Goal: Task Accomplishment & Management: Manage account settings

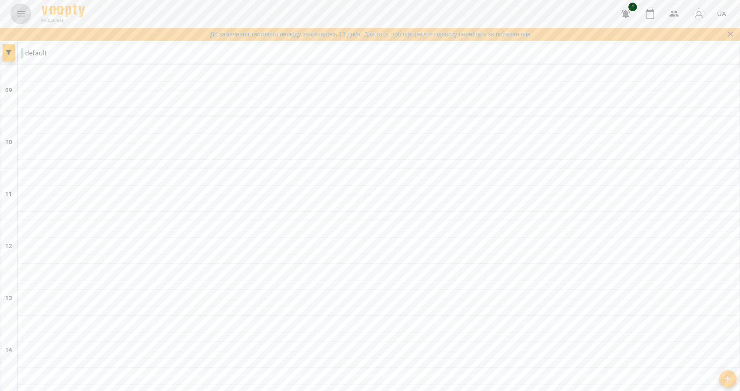
click at [25, 13] on icon "Menu" at bounding box center [21, 14] width 10 height 10
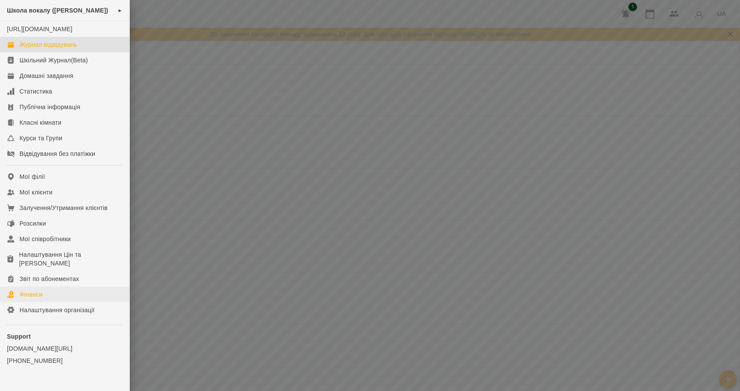
click at [45, 302] on link "Фінанси" at bounding box center [64, 294] width 129 height 16
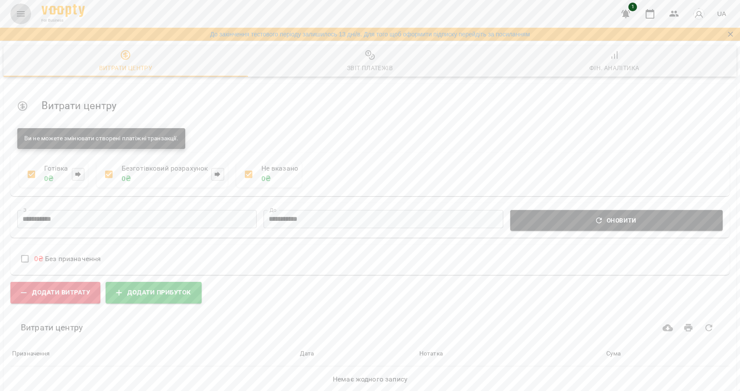
click at [24, 22] on button "Menu" at bounding box center [20, 13] width 21 height 21
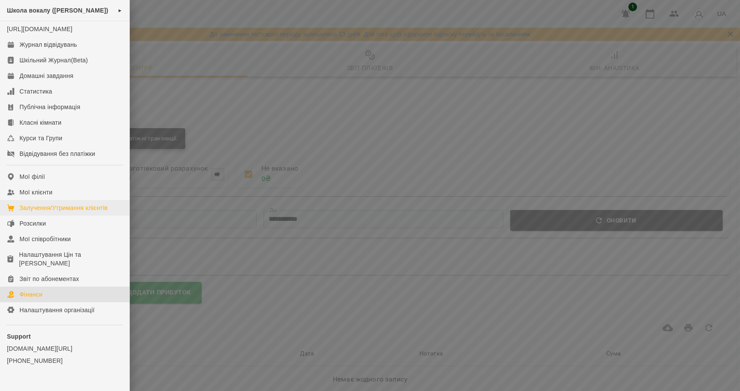
click at [41, 212] on div "Залучення/Утримання клієнтів" at bounding box center [63, 207] width 88 height 9
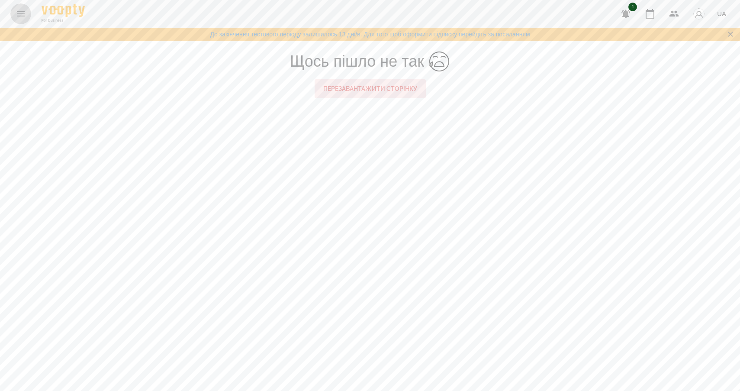
click at [19, 14] on icon "Menu" at bounding box center [21, 14] width 10 height 10
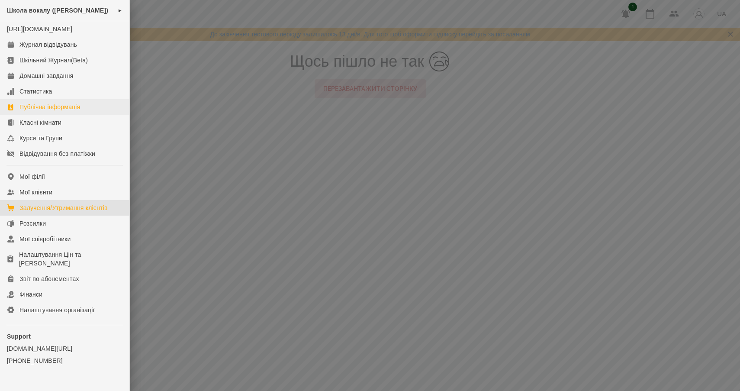
click at [46, 111] on div "Публічна інформація" at bounding box center [49, 107] width 61 height 9
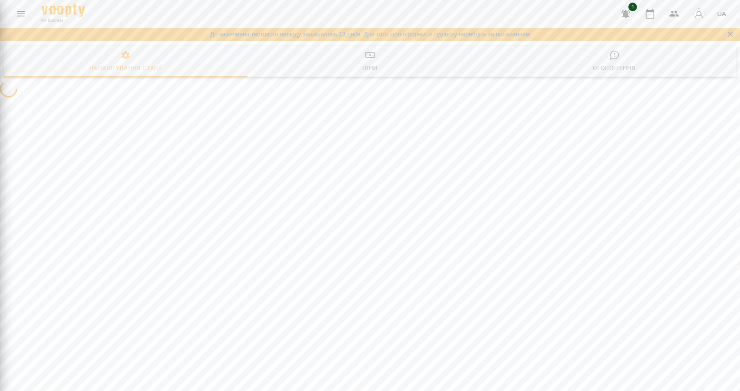
select select "**"
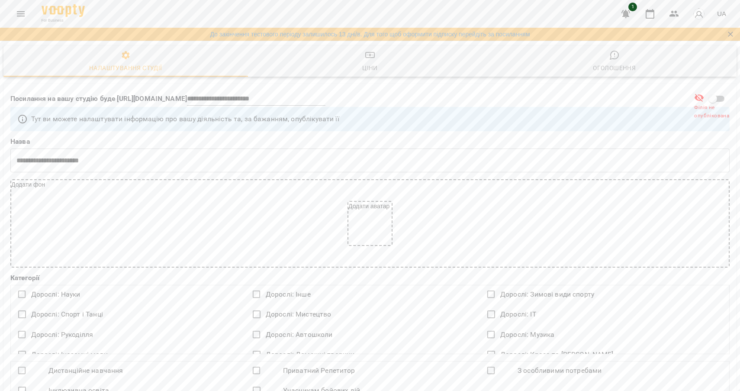
click at [22, 11] on icon "Menu" at bounding box center [21, 14] width 10 height 10
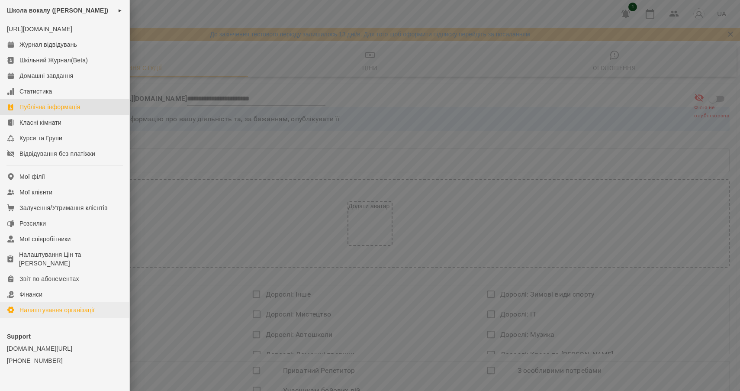
click at [43, 317] on link "Налаштування організації" at bounding box center [64, 310] width 129 height 16
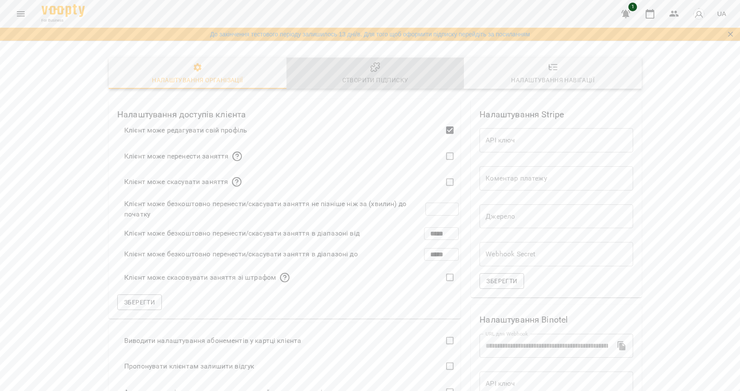
click at [377, 78] on div "Створити підписку" at bounding box center [375, 80] width 66 height 10
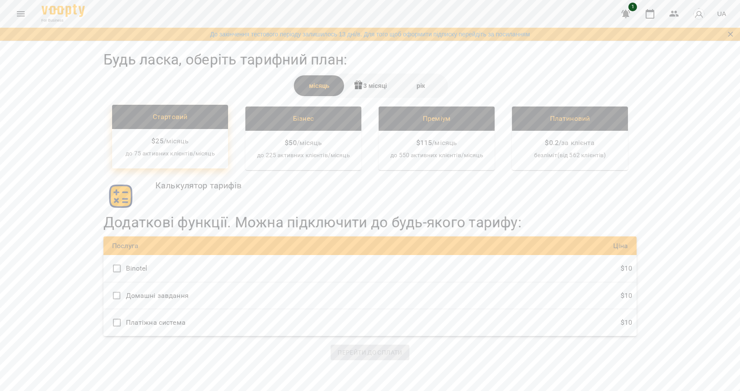
click at [176, 146] on div "$ 25 / місяць до 75 активних клієнтів/місяць" at bounding box center [170, 148] width 116 height 39
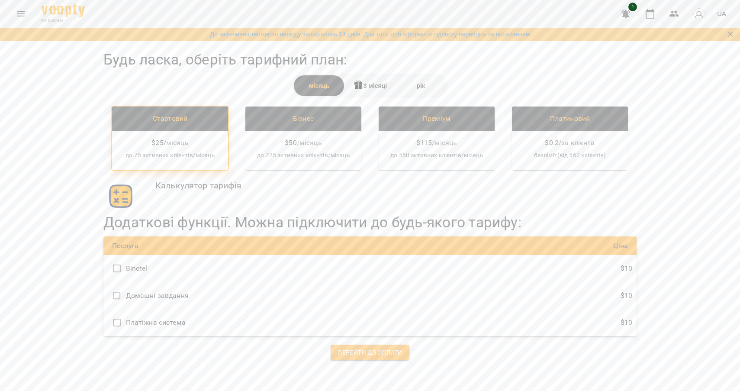
click at [20, 10] on icon "Menu" at bounding box center [21, 14] width 10 height 10
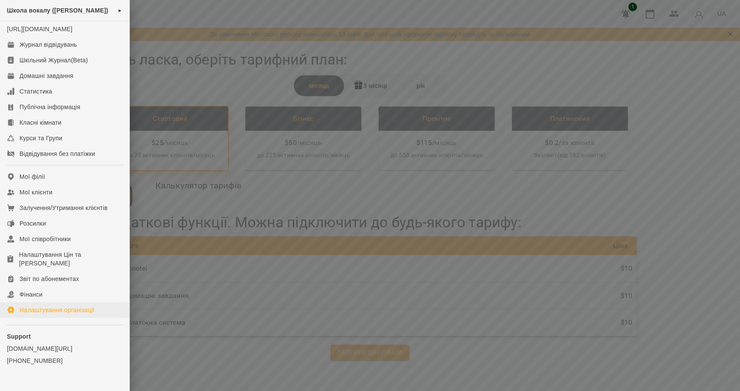
click at [55, 314] on div "Налаштування організації" at bounding box center [56, 309] width 75 height 9
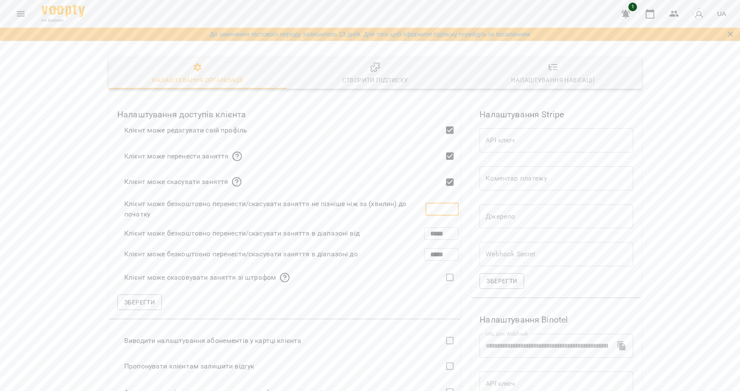
click at [436, 208] on input "*" at bounding box center [442, 209] width 34 height 24
click at [449, 210] on input "**" at bounding box center [442, 209] width 34 height 24
click at [449, 205] on input "**" at bounding box center [442, 209] width 34 height 24
click at [449, 205] on input "*" at bounding box center [442, 209] width 34 height 24
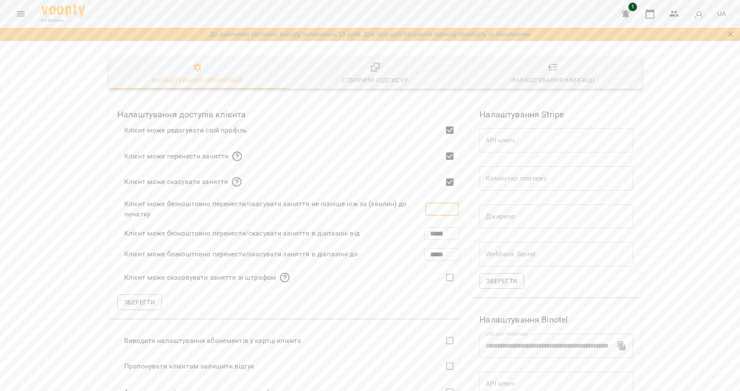
click at [449, 205] on input "*" at bounding box center [442, 209] width 34 height 24
type input "****"
click at [418, 194] on div "Клієнт може редагувати свій профіль Клієнт може перенести заняття Клієнт може с…" at bounding box center [285, 219] width 352 height 197
click at [447, 231] on input "*****" at bounding box center [441, 233] width 35 height 24
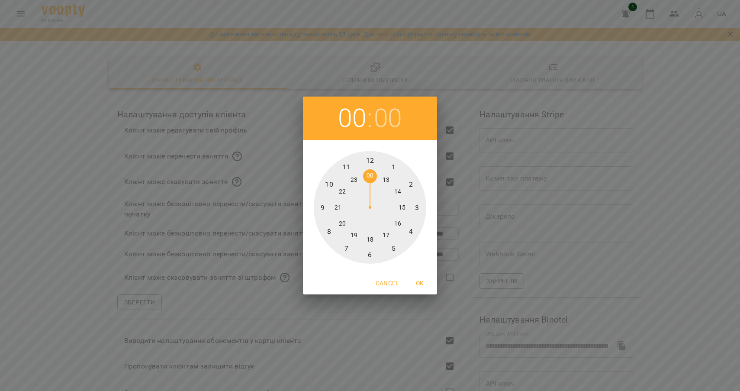
click at [369, 162] on div at bounding box center [370, 207] width 112 height 112
click at [418, 285] on span "OK" at bounding box center [419, 283] width 21 height 10
type input "*****"
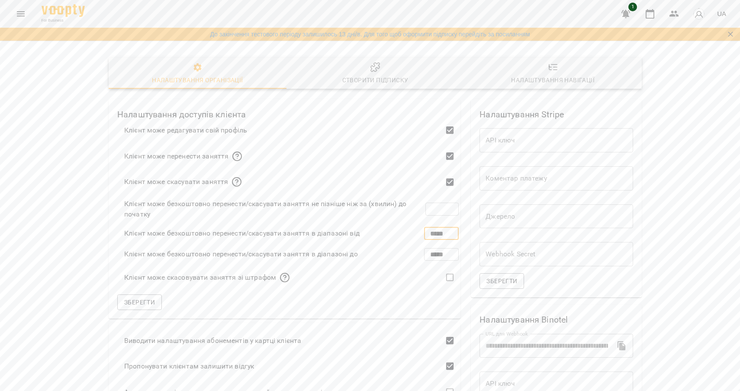
click at [433, 251] on input "*****" at bounding box center [441, 254] width 35 height 24
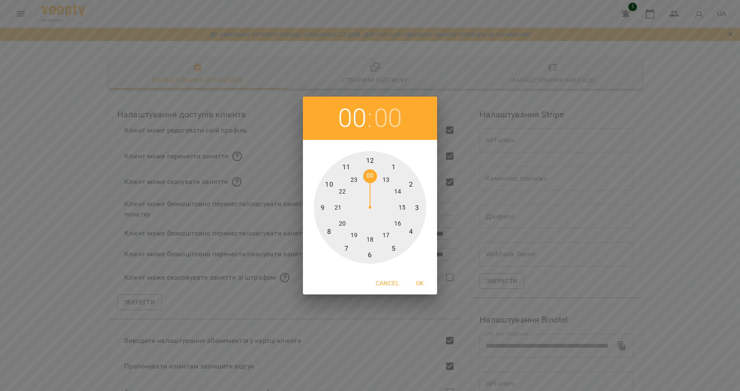
click at [340, 207] on div at bounding box center [370, 207] width 112 height 112
click at [420, 284] on span "OK" at bounding box center [419, 283] width 21 height 10
type input "*****"
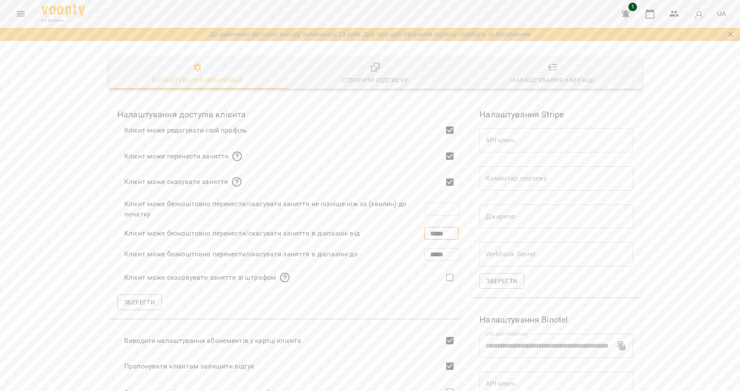
click at [434, 232] on input "*****" at bounding box center [441, 233] width 35 height 24
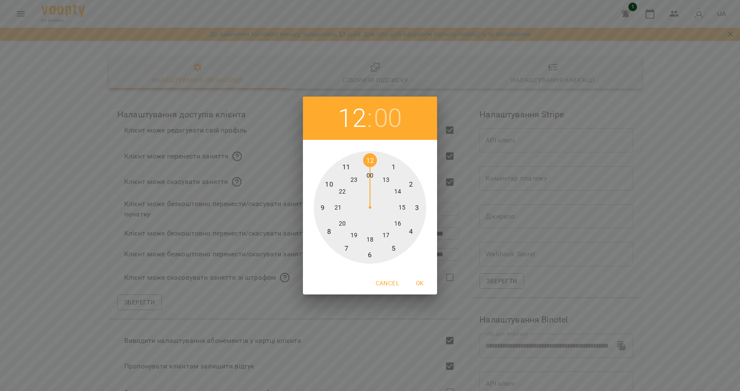
click at [336, 207] on div at bounding box center [370, 207] width 112 height 112
click at [417, 281] on span "OK" at bounding box center [419, 283] width 21 height 10
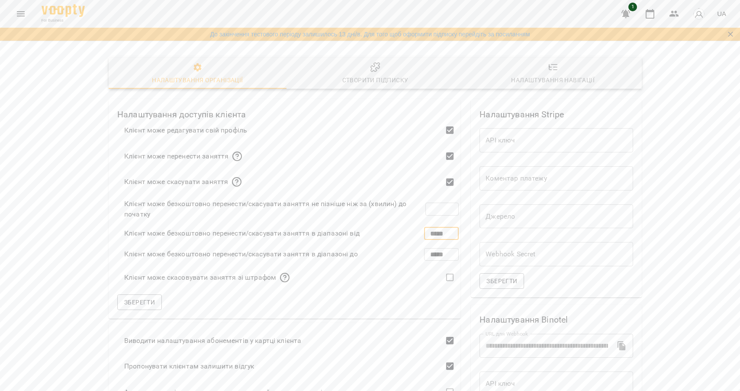
click at [435, 231] on input "*****" at bounding box center [441, 233] width 35 height 24
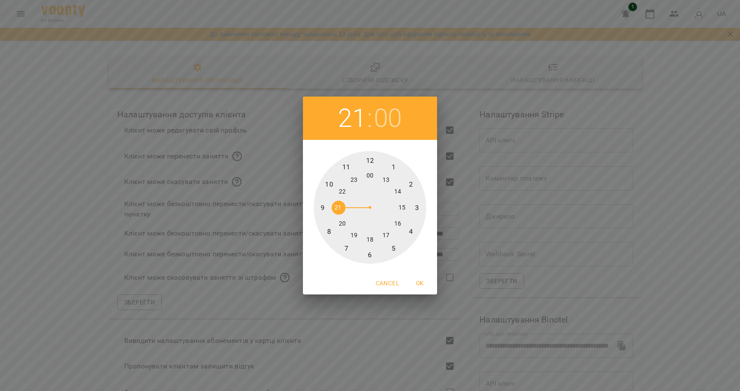
click at [331, 230] on div at bounding box center [370, 207] width 112 height 112
click at [421, 284] on span "OK" at bounding box center [419, 283] width 21 height 10
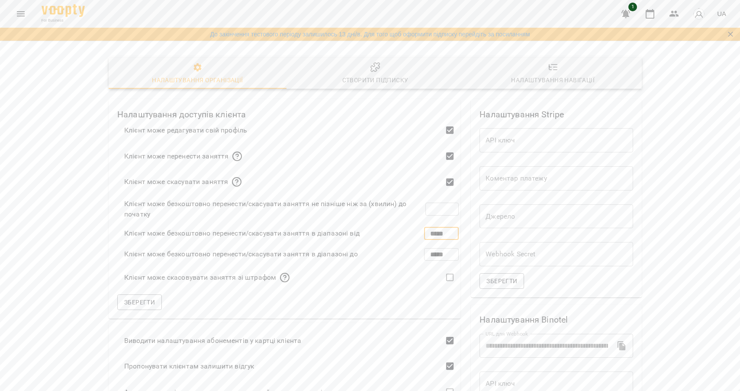
click at [433, 233] on input "*****" at bounding box center [441, 233] width 35 height 24
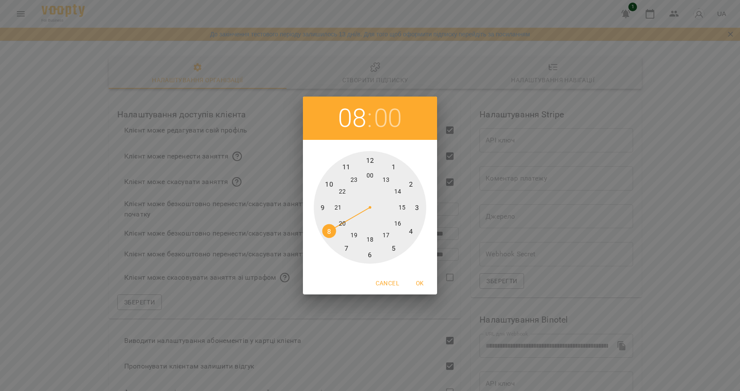
click at [371, 176] on div at bounding box center [370, 207] width 112 height 112
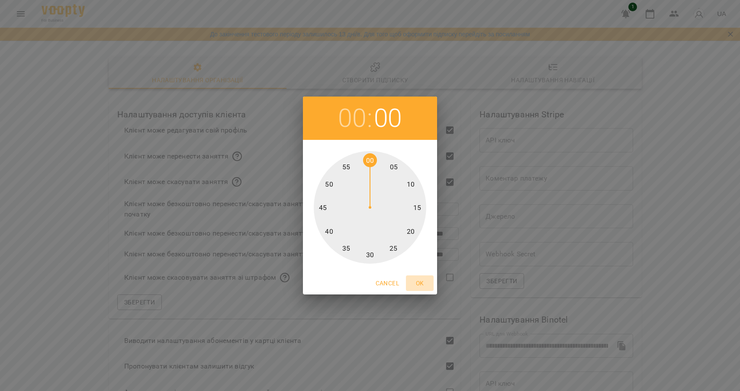
click at [418, 282] on span "OK" at bounding box center [419, 283] width 21 height 10
type input "*****"
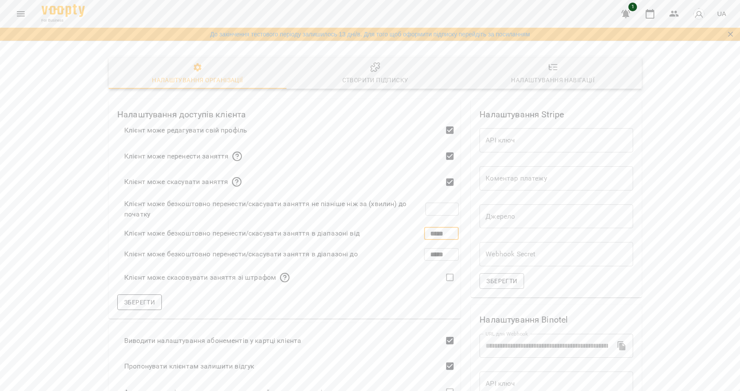
click at [147, 304] on span "Зберегти" at bounding box center [139, 302] width 31 height 10
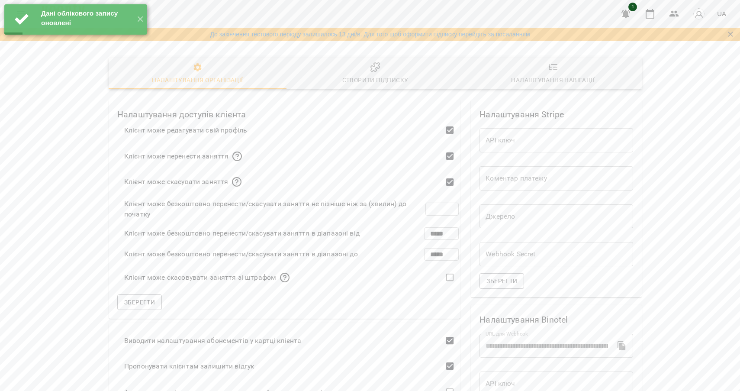
click at [725, 220] on div "Налаштування організації Створити підписку Налаштування навігації Налаштування …" at bounding box center [370, 327] width 740 height 570
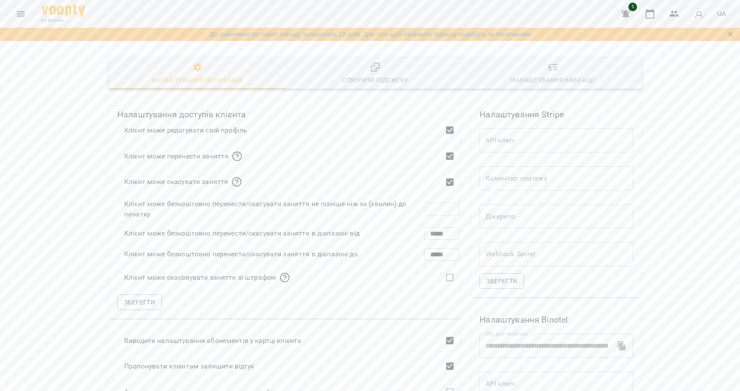
scroll to position [220, 0]
click at [733, 105] on div "Налаштування організації Створити підписку Налаштування навігації Налаштування …" at bounding box center [370, 327] width 740 height 570
click at [554, 79] on div "Налаштування навігації" at bounding box center [552, 80] width 83 height 10
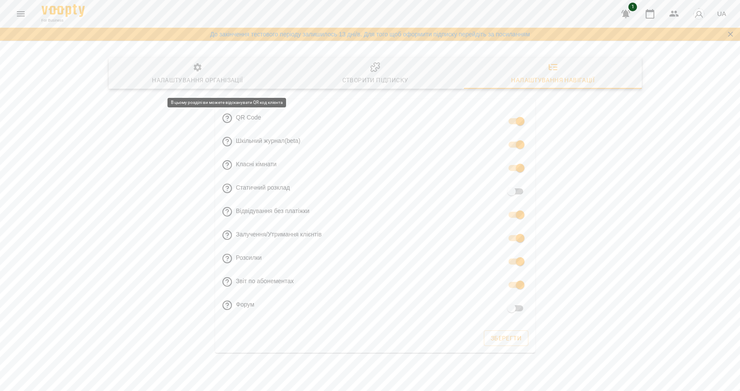
click at [226, 117] on icon at bounding box center [227, 118] width 10 height 10
click at [252, 116] on span "QR Code" at bounding box center [248, 121] width 25 height 16
click at [249, 117] on span "QR Code" at bounding box center [248, 121] width 25 height 16
click at [514, 342] on span "Зберегти" at bounding box center [506, 338] width 31 height 10
click at [26, 19] on icon "Menu" at bounding box center [21, 14] width 10 height 10
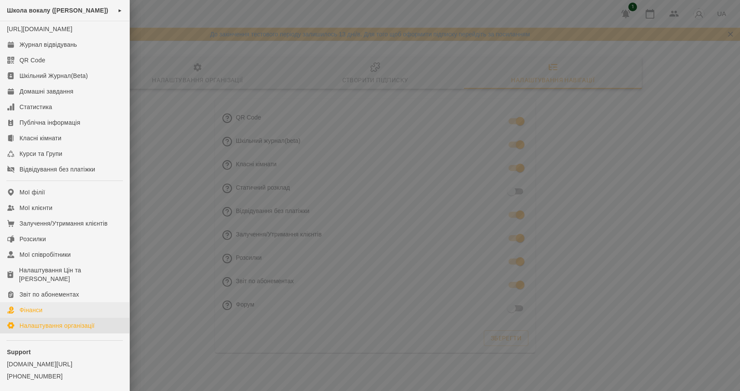
click at [50, 316] on link "Фінанси" at bounding box center [64, 310] width 129 height 16
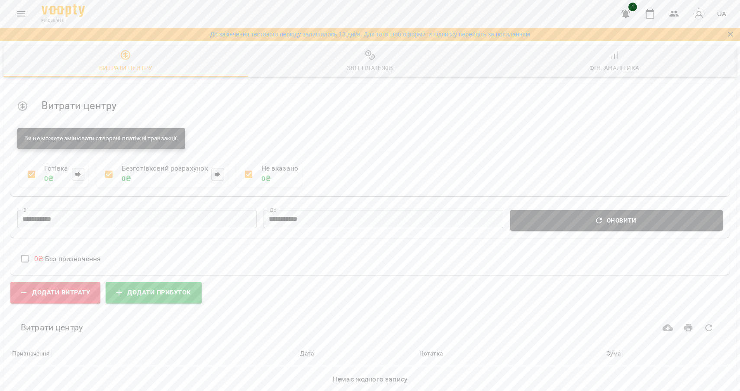
click at [25, 13] on icon "Menu" at bounding box center [21, 14] width 10 height 10
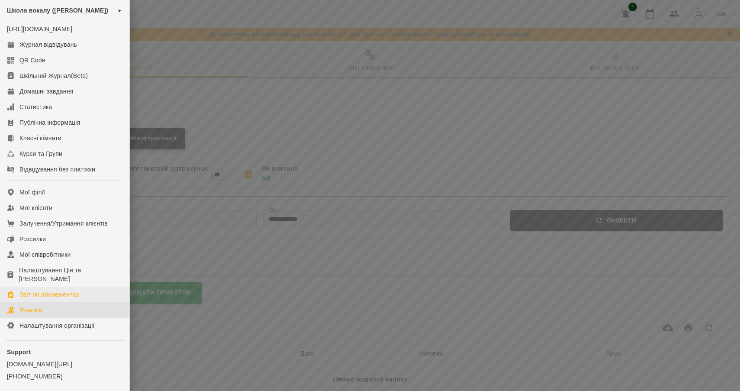
click at [41, 298] on div "Звіт по абонементах" at bounding box center [49, 294] width 60 height 9
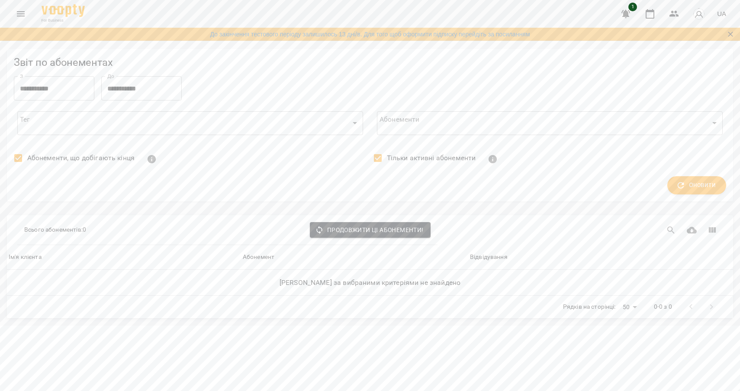
click at [21, 10] on icon "Menu" at bounding box center [21, 14] width 10 height 10
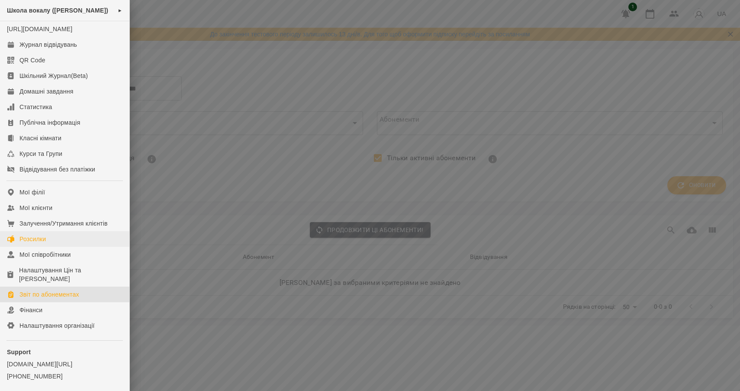
click at [35, 243] on div "Розсилки" at bounding box center [32, 238] width 26 height 9
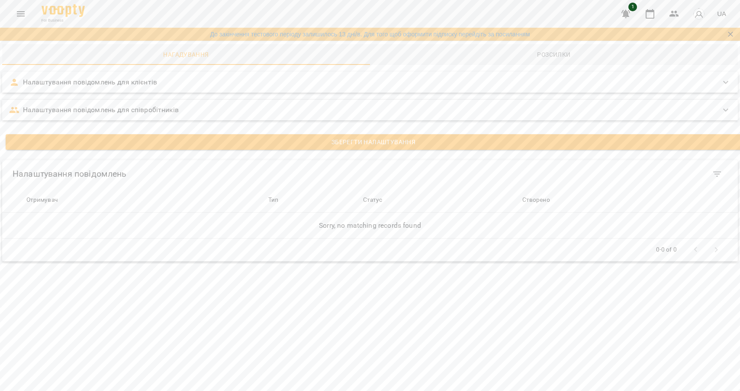
click at [132, 86] on p "Налаштування повідомлень для клієнтів" at bounding box center [90, 82] width 134 height 10
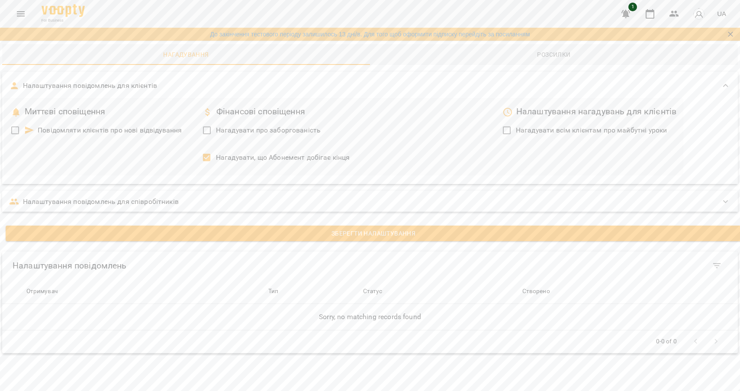
click at [18, 13] on icon "Menu" at bounding box center [21, 14] width 10 height 10
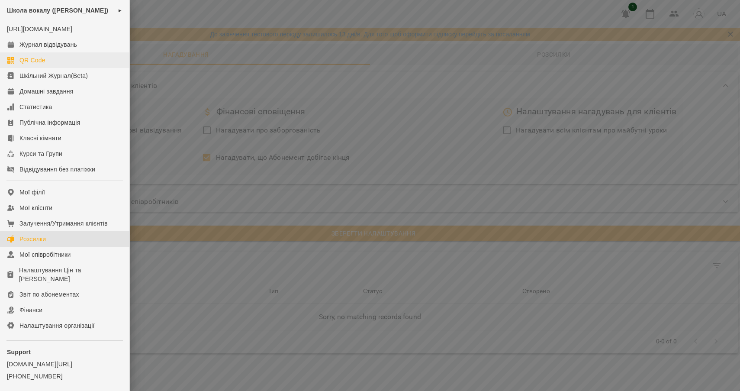
click at [34, 64] on div "QR Code" at bounding box center [32, 60] width 26 height 9
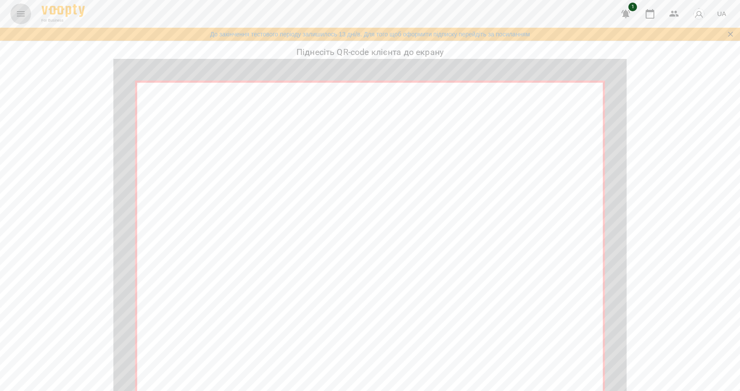
click at [22, 16] on icon "Menu" at bounding box center [21, 13] width 8 height 5
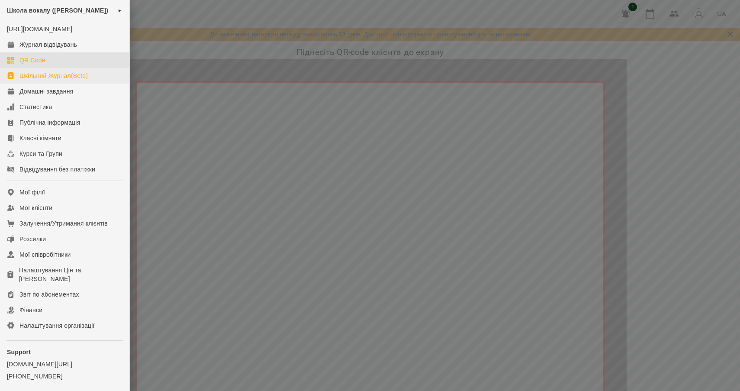
click at [30, 80] on div "Шкільний Журнал(Beta)" at bounding box center [53, 75] width 68 height 9
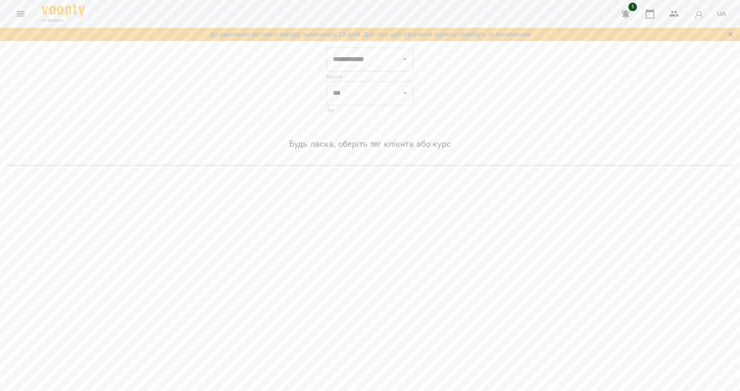
click at [23, 16] on icon "Menu" at bounding box center [21, 14] width 10 height 10
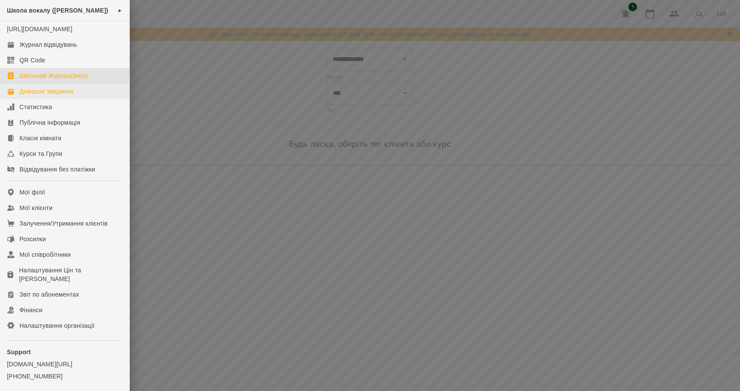
click at [42, 99] on link "Домашні завдання" at bounding box center [64, 91] width 129 height 16
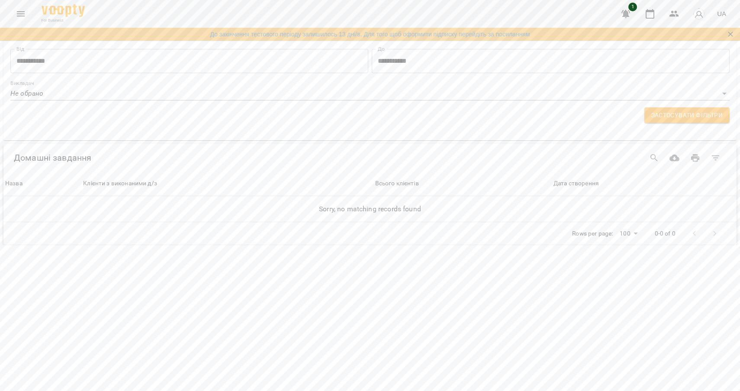
click at [19, 16] on icon "Menu" at bounding box center [21, 14] width 10 height 10
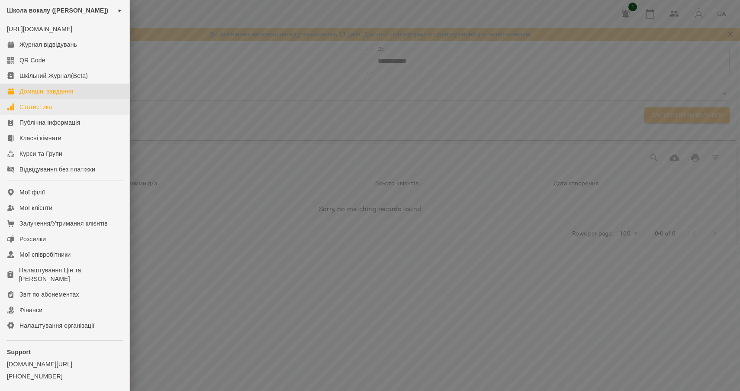
click at [41, 115] on link "Статистика" at bounding box center [64, 107] width 129 height 16
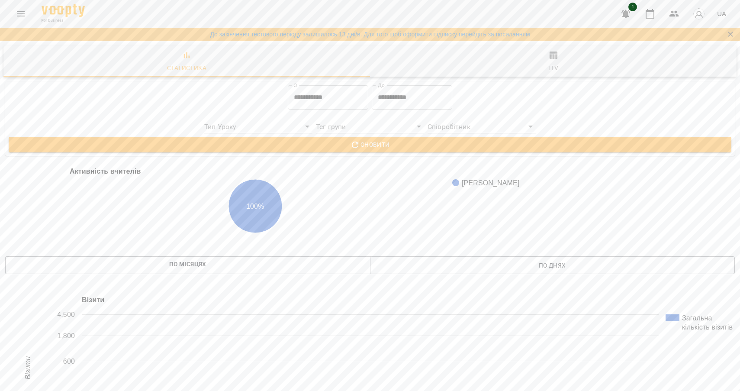
click at [18, 16] on icon "Menu" at bounding box center [21, 13] width 8 height 5
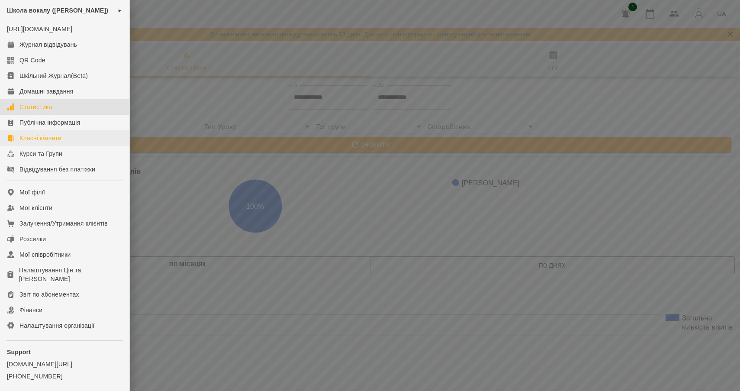
click at [51, 142] on div "Класні кімнати" at bounding box center [40, 138] width 42 height 9
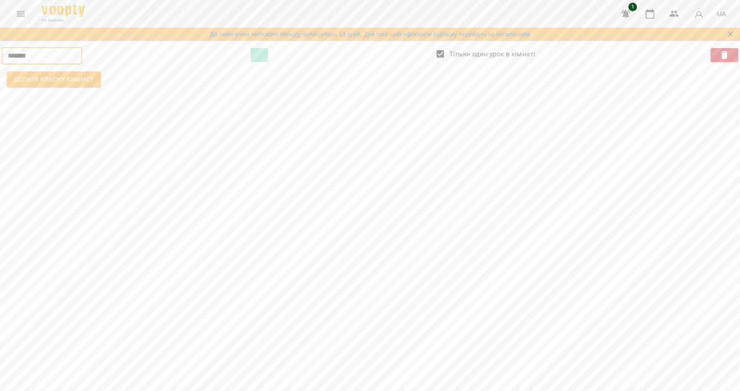
click at [59, 59] on input "*******" at bounding box center [42, 55] width 80 height 17
type input "*"
type input "******"
click at [53, 80] on span "Додати класну кімнату" at bounding box center [54, 79] width 80 height 10
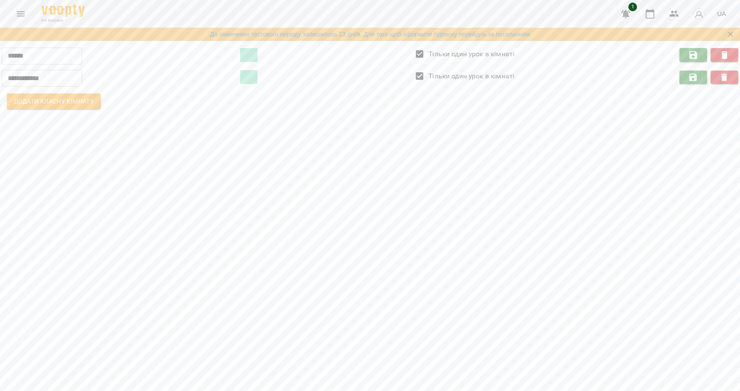
click at [255, 80] on span at bounding box center [248, 77] width 17 height 14
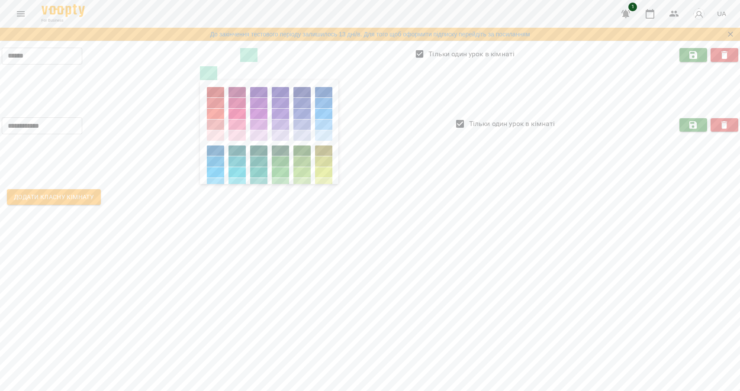
click at [224, 92] on div at bounding box center [215, 92] width 17 height 10
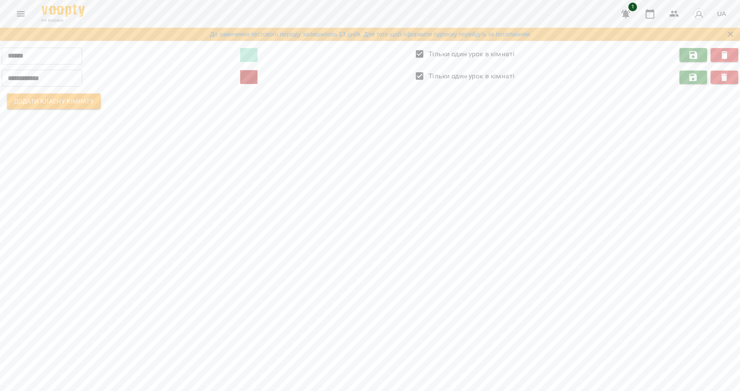
click at [257, 79] on span at bounding box center [248, 77] width 17 height 14
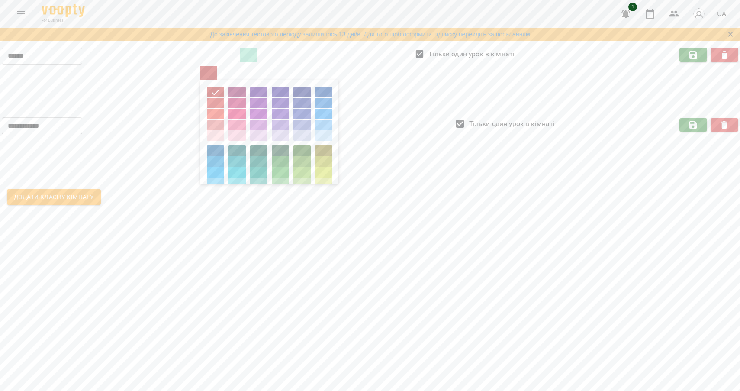
click at [223, 180] on div at bounding box center [215, 183] width 17 height 10
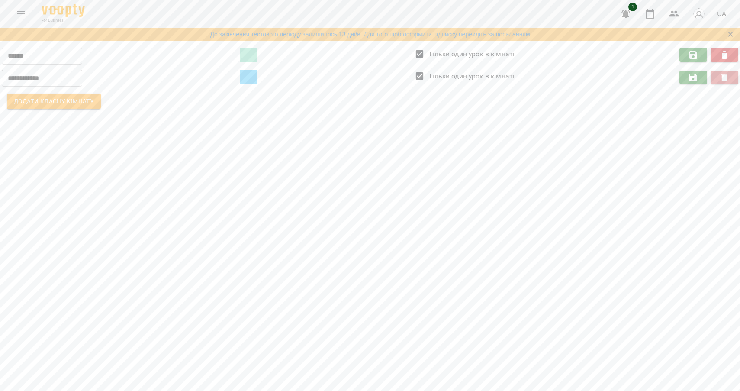
click at [721, 77] on icon "button" at bounding box center [724, 77] width 10 height 10
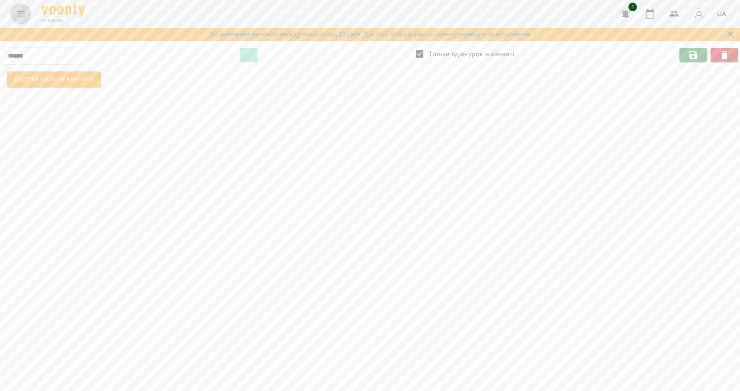
click at [22, 17] on icon "Menu" at bounding box center [21, 14] width 10 height 10
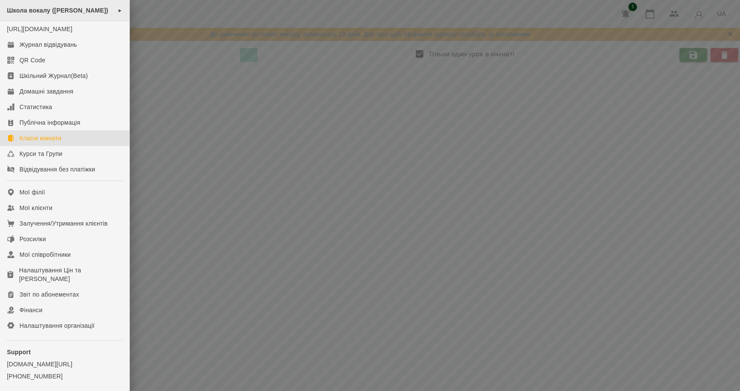
click at [71, 11] on span "Школа вокалу ([PERSON_NAME])" at bounding box center [57, 10] width 101 height 7
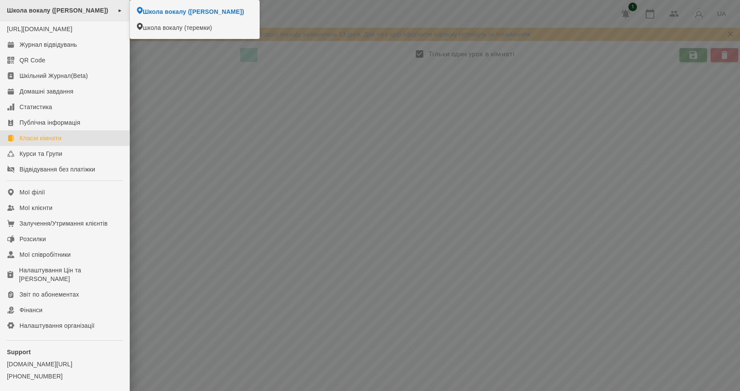
click at [118, 10] on span "►" at bounding box center [120, 10] width 5 height 7
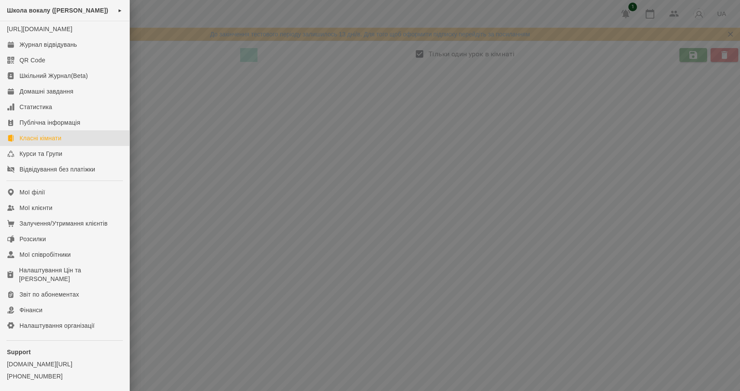
click at [177, 148] on div at bounding box center [370, 195] width 740 height 391
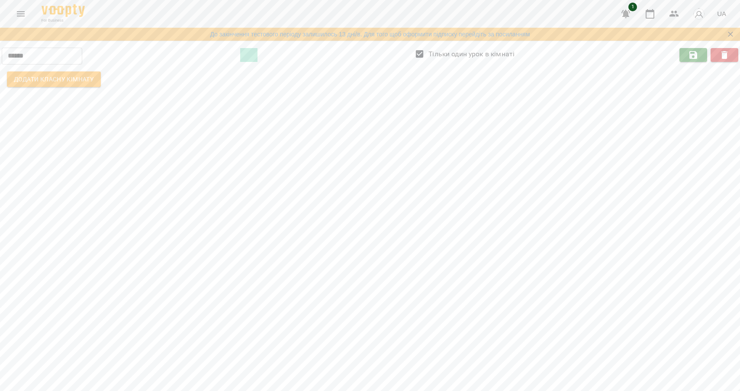
click at [49, 12] on img at bounding box center [63, 10] width 43 height 13
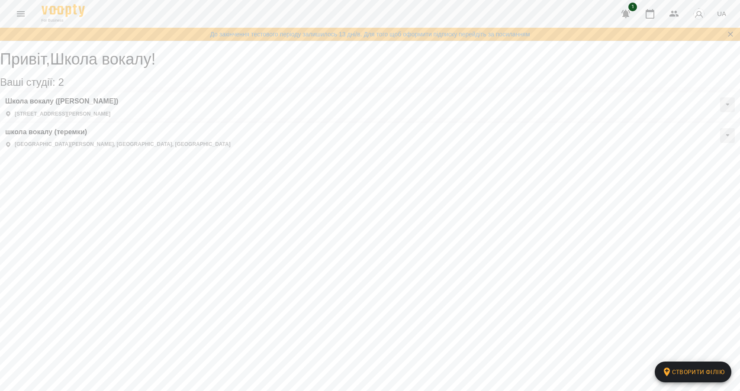
click at [720, 112] on button at bounding box center [727, 104] width 15 height 15
click at [675, 150] on span "Статичний розклад" at bounding box center [700, 145] width 50 height 7
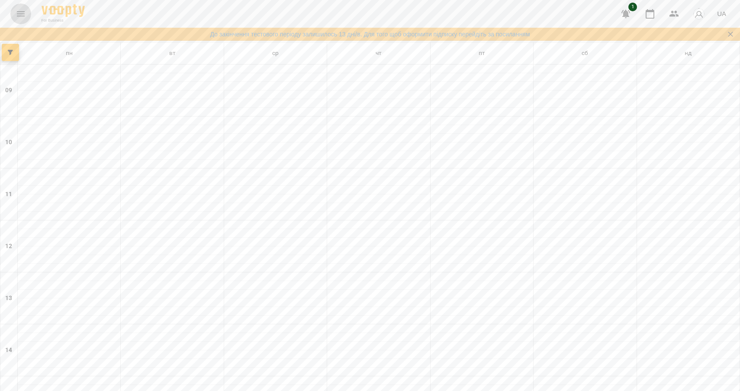
click at [21, 14] on icon "Menu" at bounding box center [21, 13] width 8 height 5
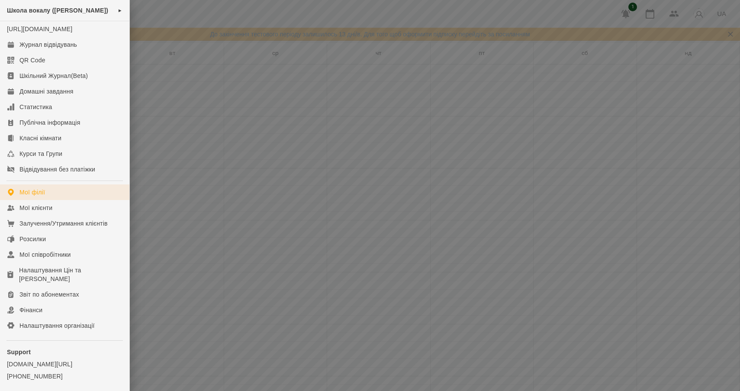
click at [39, 196] on div "Мої філії" at bounding box center [32, 192] width 26 height 9
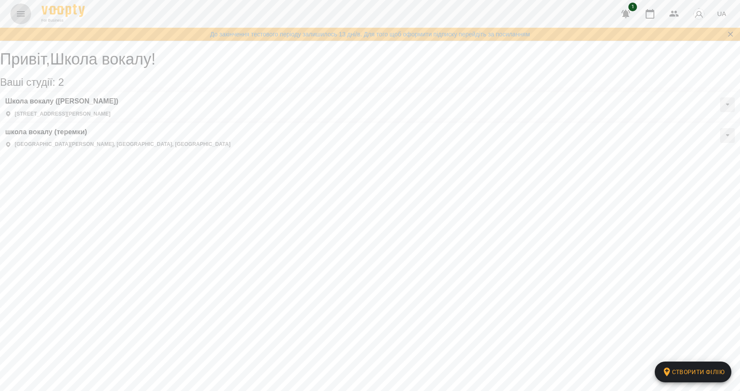
click at [18, 15] on icon "Menu" at bounding box center [21, 14] width 10 height 10
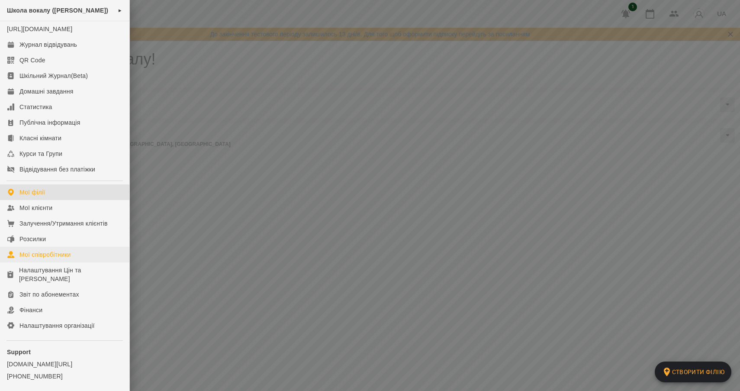
click at [30, 259] on div "Мої співробітники" at bounding box center [44, 254] width 51 height 9
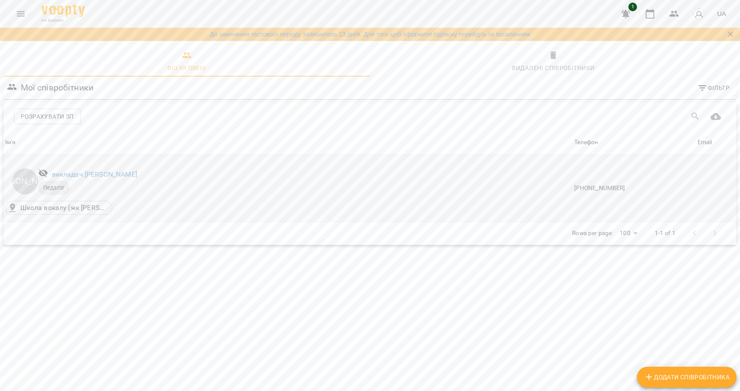
click at [607, 182] on td "[PHONE_NUMBER]" at bounding box center [633, 188] width 123 height 67
click at [48, 185] on span "Педагог" at bounding box center [54, 188] width 32 height 8
click at [56, 207] on p "Школа вокалу (жк [PERSON_NAME])([STREET_ADDRESS][PERSON_NAME]" at bounding box center [63, 207] width 87 height 10
click at [68, 173] on link "викладач: [PERSON_NAME]" at bounding box center [94, 174] width 85 height 8
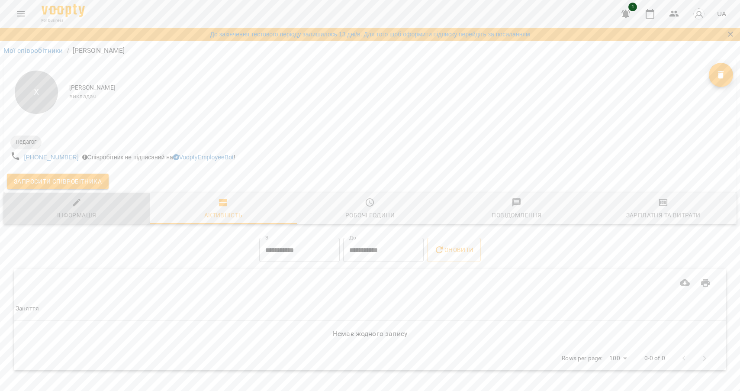
click at [87, 210] on span "Інформація" at bounding box center [77, 208] width 136 height 23
select select "**"
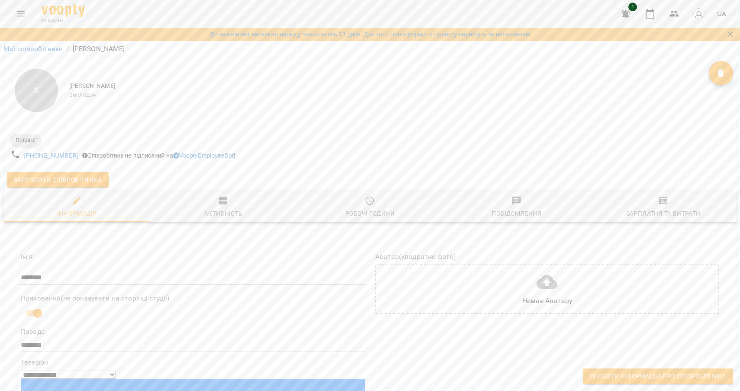
scroll to position [653, 0]
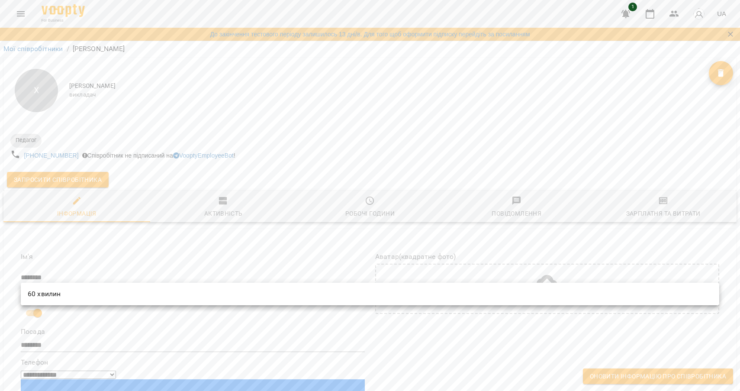
click at [136, 263] on div at bounding box center [370, 195] width 740 height 391
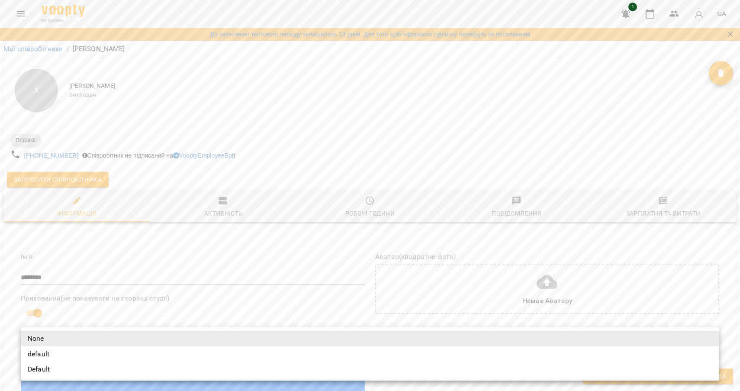
click at [99, 306] on div at bounding box center [370, 195] width 740 height 391
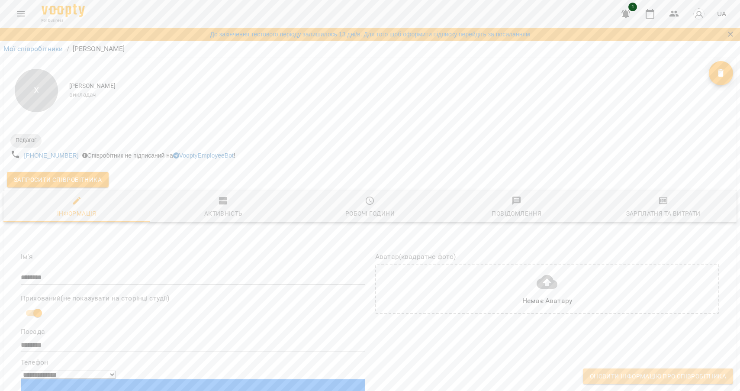
click at [636, 375] on span "Оновити інформацію про співробітника" at bounding box center [658, 376] width 136 height 10
click at [368, 208] on div "Робочі години" at bounding box center [369, 213] width 49 height 10
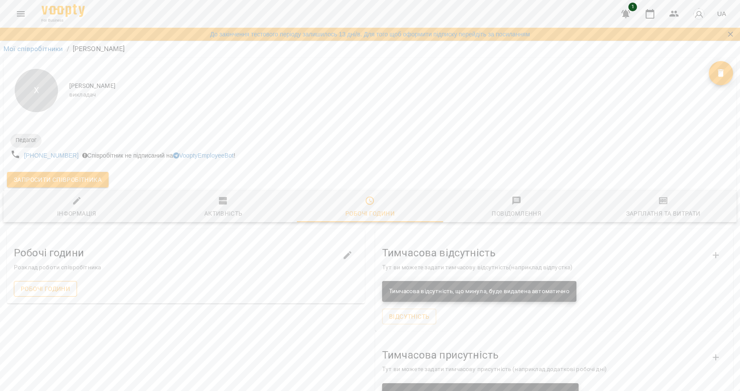
click at [50, 283] on span "Робочі години" at bounding box center [45, 288] width 49 height 10
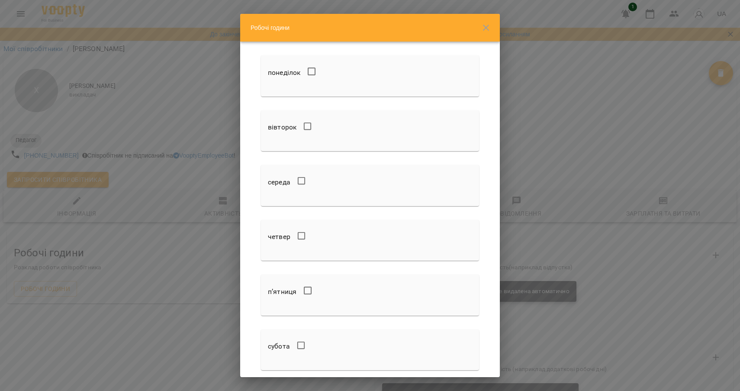
scroll to position [45, 0]
click at [59, 319] on div "Робочі години понеділок вівторок середа четвер п’ятниця субота неділя Оновити і…" at bounding box center [370, 195] width 740 height 391
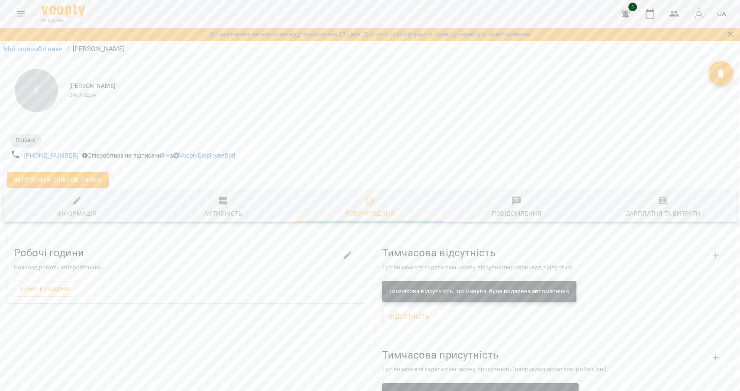
click at [227, 197] on icon "button" at bounding box center [223, 201] width 8 height 8
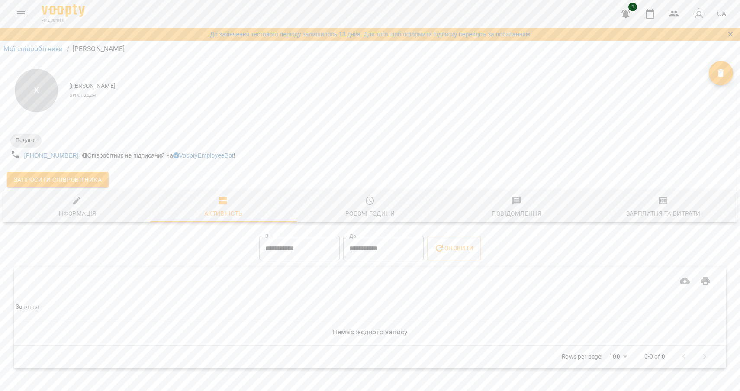
scroll to position [0, 0]
click at [225, 159] on link "VooptyEmployeeBot" at bounding box center [203, 157] width 61 height 7
click at [19, 15] on icon "Menu" at bounding box center [21, 14] width 10 height 10
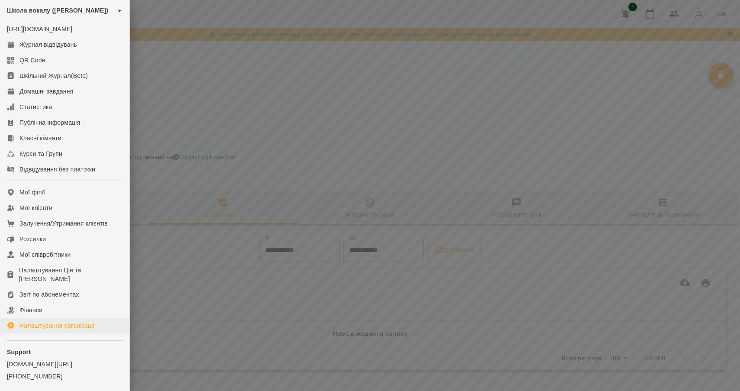
click at [40, 330] on div "Налаштування організації" at bounding box center [56, 325] width 75 height 9
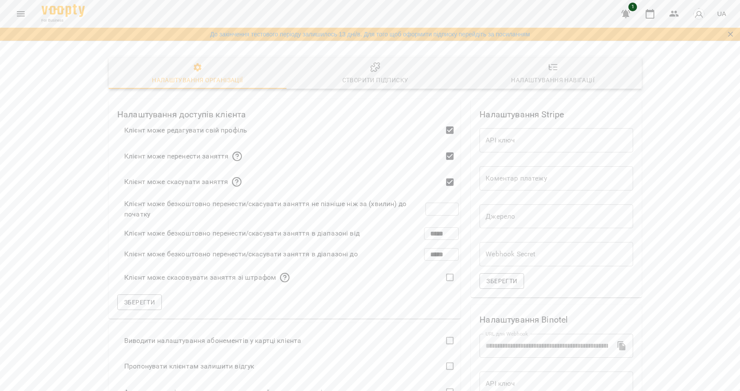
click at [537, 80] on div "Налаштування навігації" at bounding box center [552, 80] width 83 height 10
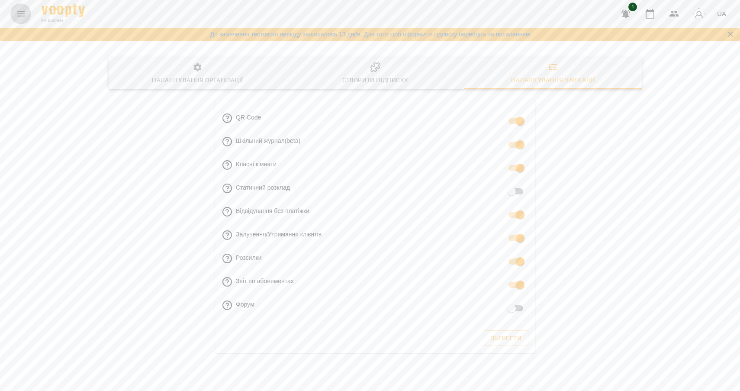
click at [19, 18] on icon "Menu" at bounding box center [21, 14] width 10 height 10
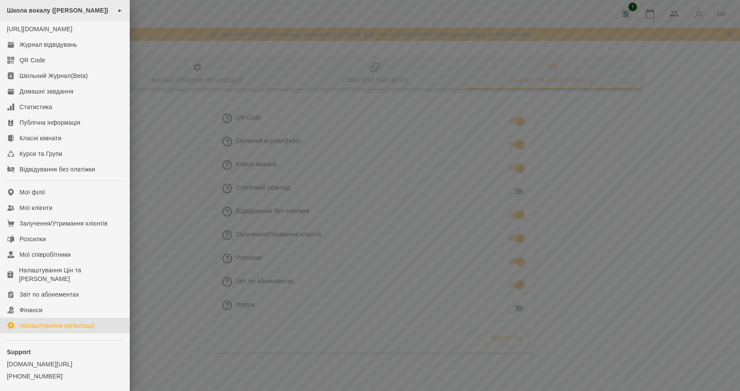
click at [60, 14] on div "Школа вокалу ([PERSON_NAME]) ►" at bounding box center [64, 10] width 129 height 21
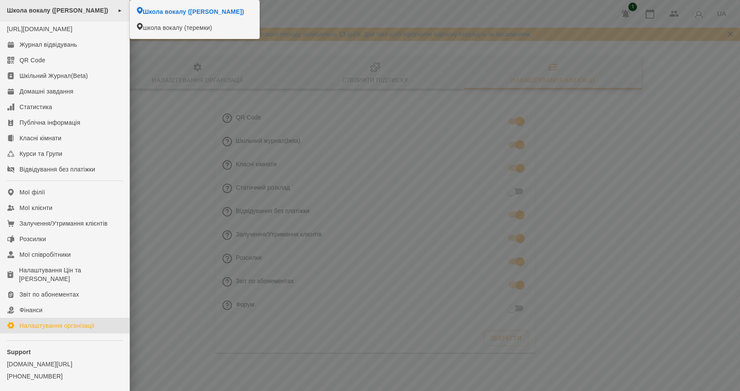
click at [119, 10] on span "►" at bounding box center [120, 10] width 5 height 7
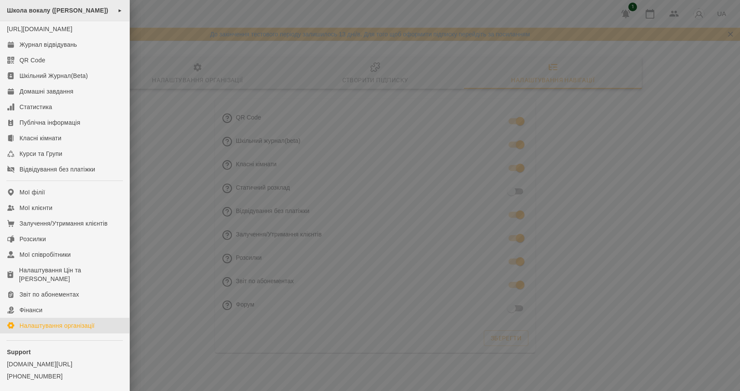
click at [119, 10] on span "►" at bounding box center [120, 10] width 5 height 7
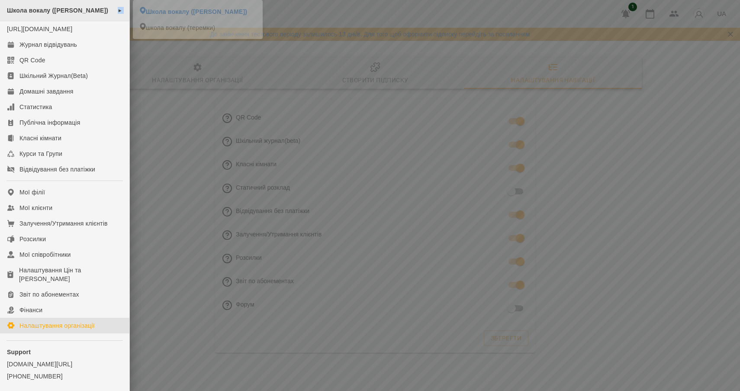
click at [119, 10] on span "►" at bounding box center [120, 10] width 5 height 7
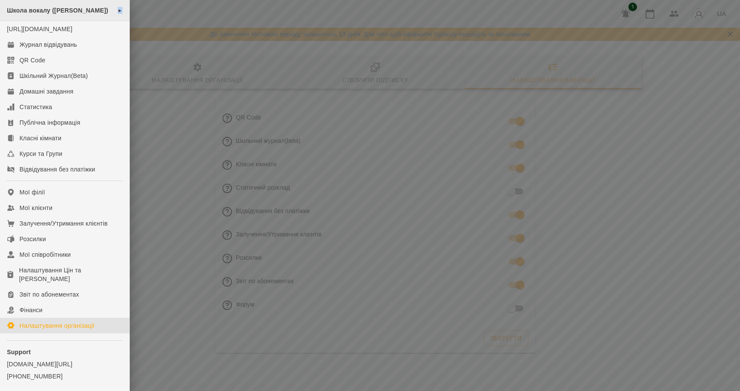
click at [119, 10] on span "►" at bounding box center [120, 10] width 5 height 7
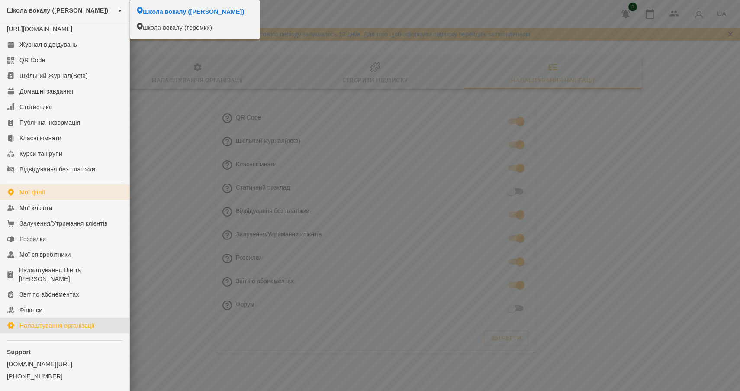
click at [37, 196] on div "Мої філії" at bounding box center [32, 192] width 26 height 9
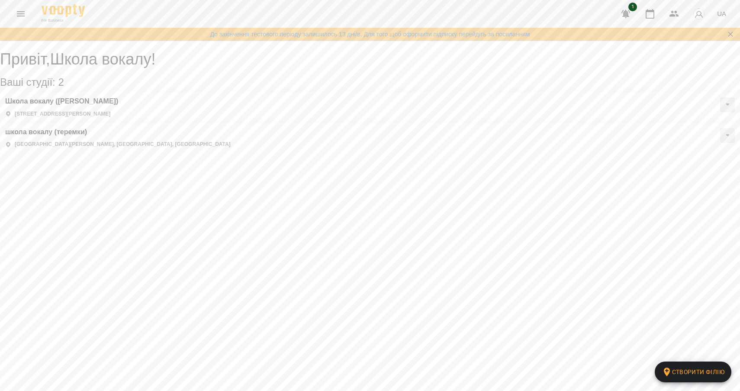
click at [720, 112] on button at bounding box center [727, 104] width 15 height 15
click at [438, 123] on div "школа вокалу (теремки) [GEOGRAPHIC_DATA][PERSON_NAME], [GEOGRAPHIC_DATA], [GEOG…" at bounding box center [370, 138] width 740 height 31
click at [398, 123] on div "школа вокалу (теремки) [GEOGRAPHIC_DATA][PERSON_NAME], [GEOGRAPHIC_DATA], [GEOG…" at bounding box center [370, 138] width 740 height 31
click at [720, 128] on button at bounding box center [727, 135] width 15 height 15
click at [675, 150] on span "Публічна інформація" at bounding box center [702, 153] width 55 height 7
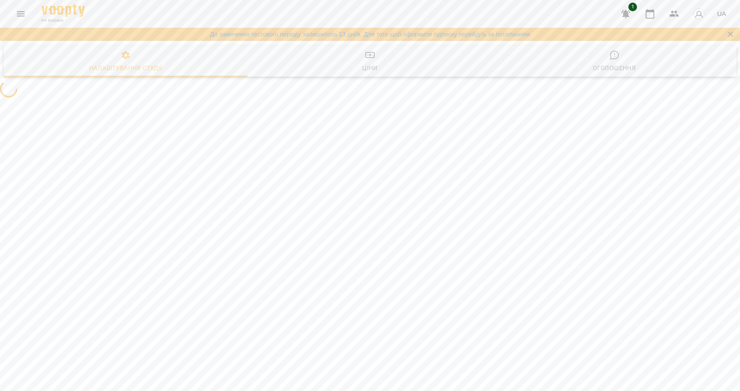
select select "**"
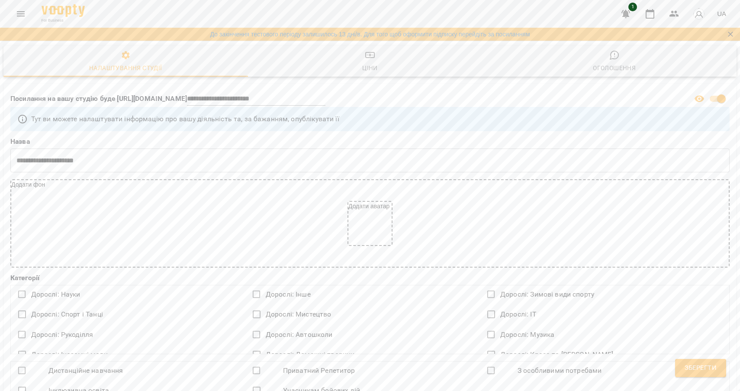
click at [689, 369] on span "Зберегти" at bounding box center [700, 367] width 32 height 11
select select "**"
click at [16, 7] on button "Menu" at bounding box center [20, 13] width 21 height 21
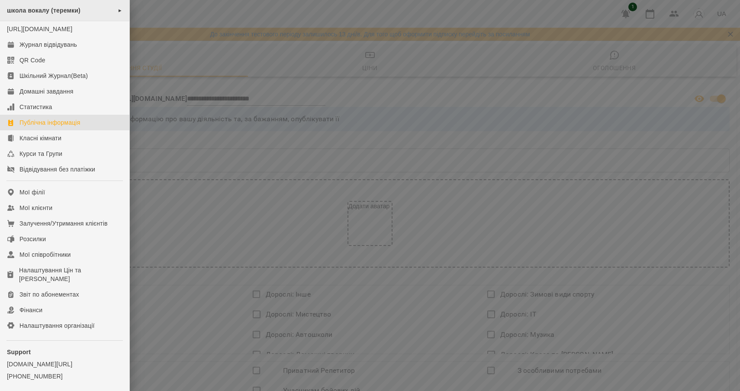
click at [100, 11] on div "школа вокалу (теремки) ►" at bounding box center [64, 10] width 129 height 21
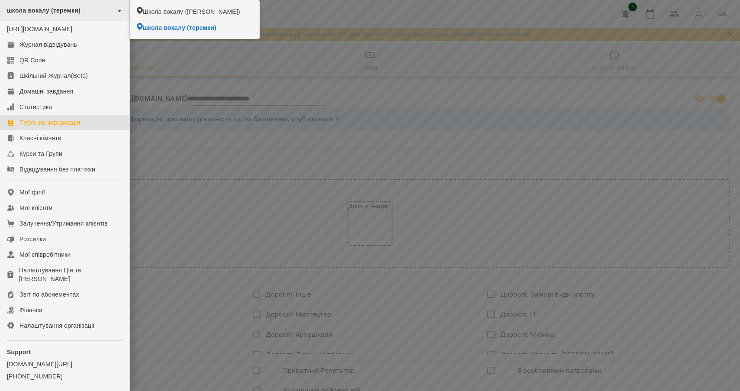
click at [109, 10] on div "школа вокалу (теремки) ►" at bounding box center [64, 10] width 129 height 21
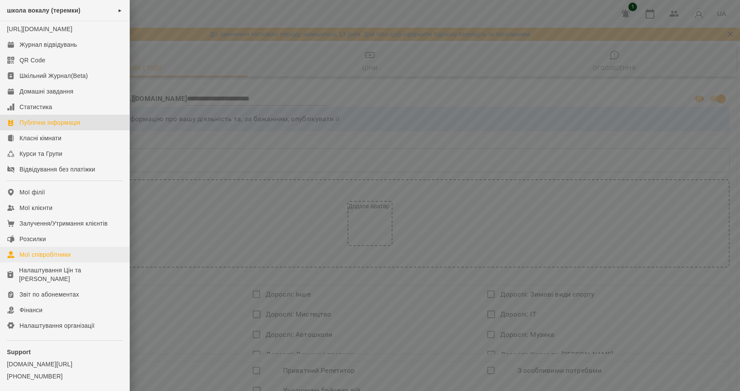
click at [45, 259] on div "Мої співробітники" at bounding box center [44, 254] width 51 height 9
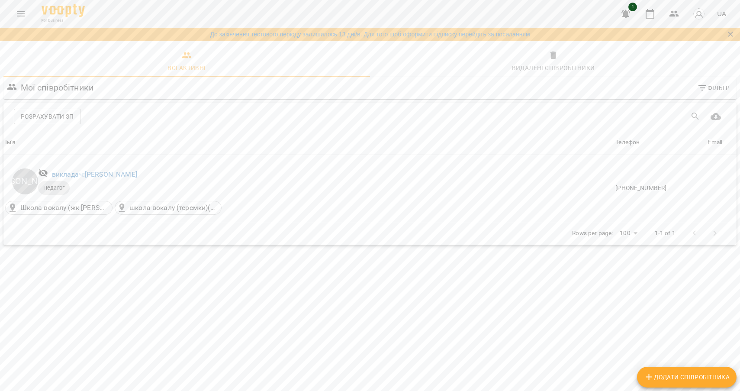
click at [630, 9] on span "1" at bounding box center [632, 7] width 9 height 9
click at [624, 15] on icon "button" at bounding box center [625, 14] width 9 height 8
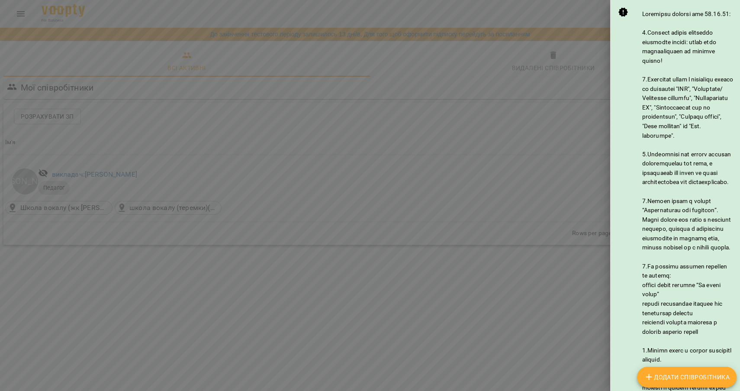
click at [541, 312] on div at bounding box center [370, 195] width 740 height 391
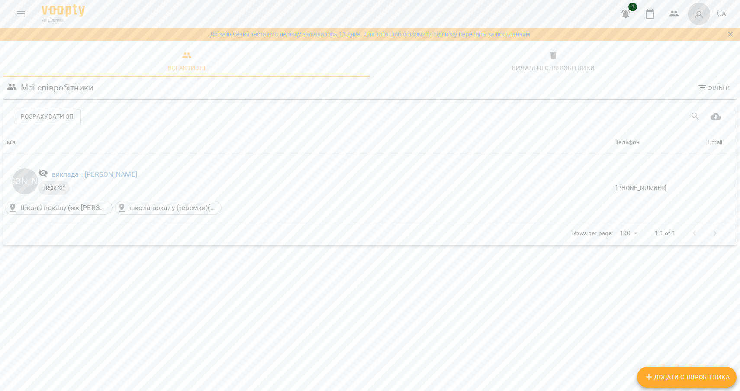
click at [698, 14] on img "button" at bounding box center [699, 14] width 12 height 12
click at [21, 12] on div at bounding box center [370, 195] width 740 height 391
click at [20, 11] on icon "Menu" at bounding box center [21, 14] width 10 height 10
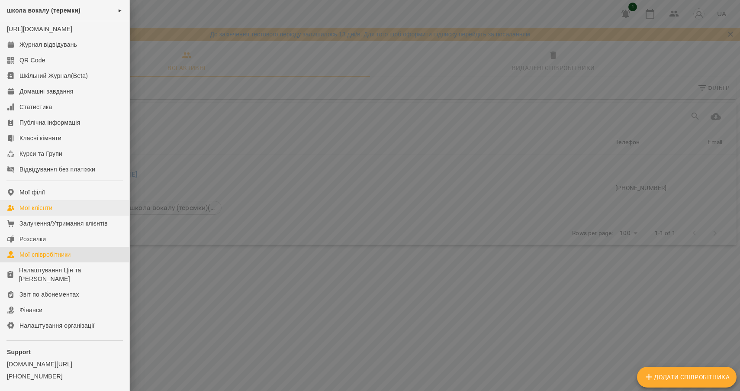
click at [40, 212] on div "Мої клієнти" at bounding box center [35, 207] width 33 height 9
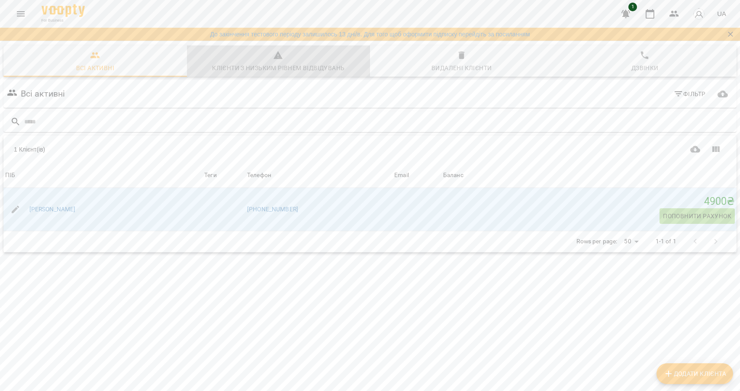
click at [269, 67] on div "Клієнти з низьким рівнем відвідувань" at bounding box center [278, 68] width 132 height 10
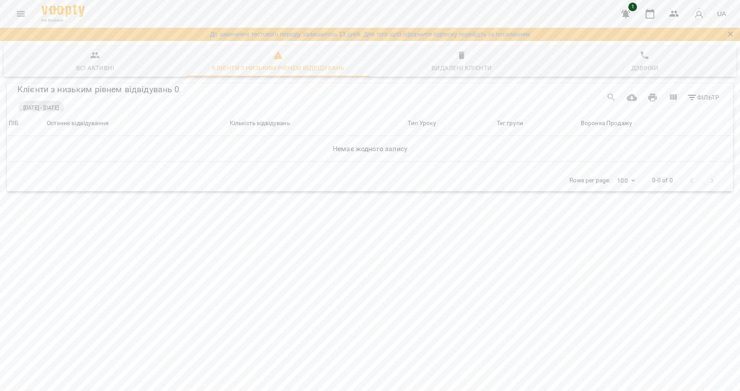
click at [98, 64] on div "Всі активні" at bounding box center [95, 68] width 38 height 10
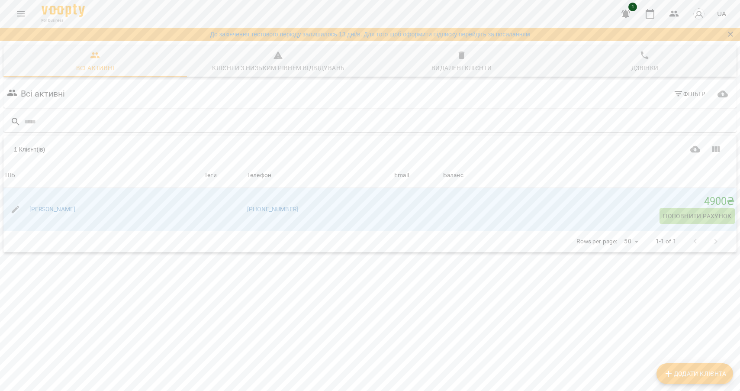
click at [22, 13] on icon "Menu" at bounding box center [21, 14] width 10 height 10
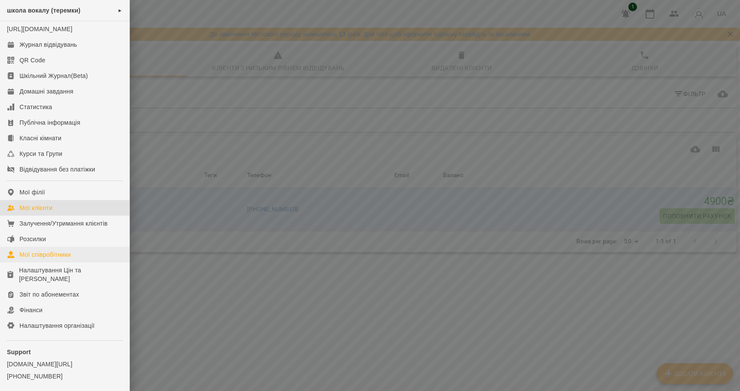
click at [33, 259] on div "Мої співробітники" at bounding box center [44, 254] width 51 height 9
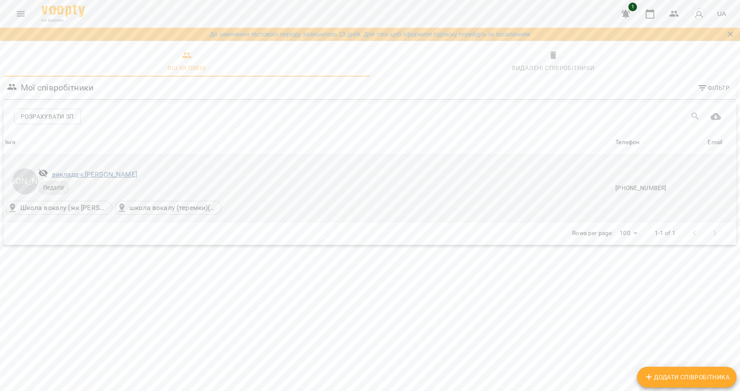
click at [71, 174] on link "викладач: [PERSON_NAME]" at bounding box center [94, 174] width 85 height 8
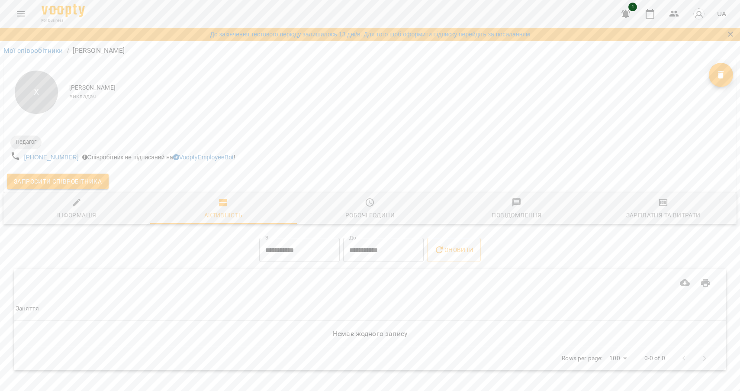
click at [92, 215] on div "Інформація" at bounding box center [76, 215] width 39 height 10
select select "**"
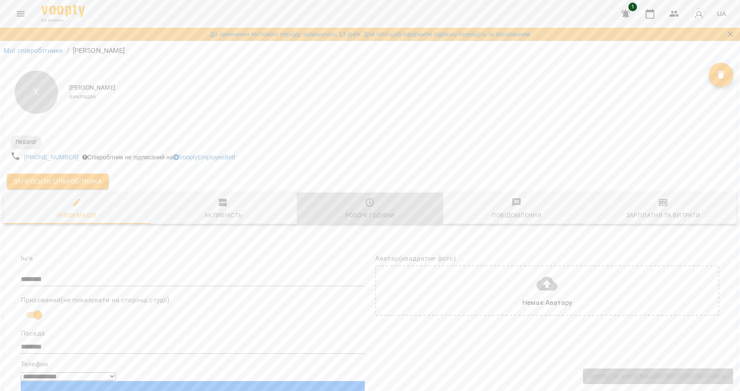
click at [368, 205] on icon "button" at bounding box center [370, 202] width 10 height 10
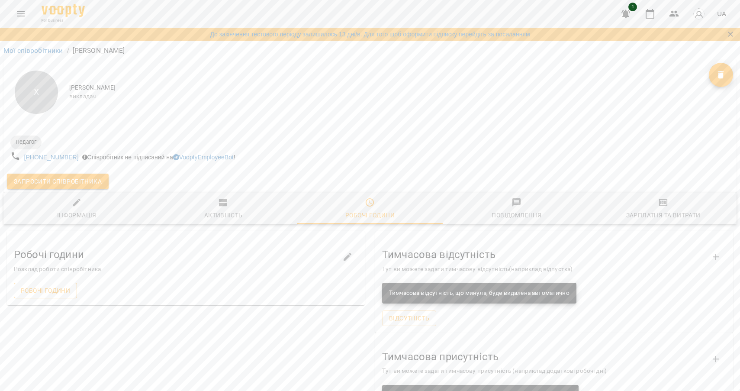
click at [55, 287] on span "Робочі години" at bounding box center [45, 290] width 49 height 10
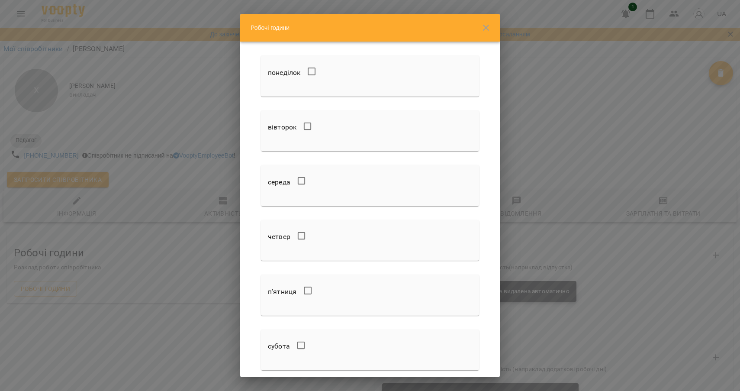
scroll to position [45, 0]
click at [289, 73] on h6 "понеділок" at bounding box center [284, 73] width 32 height 12
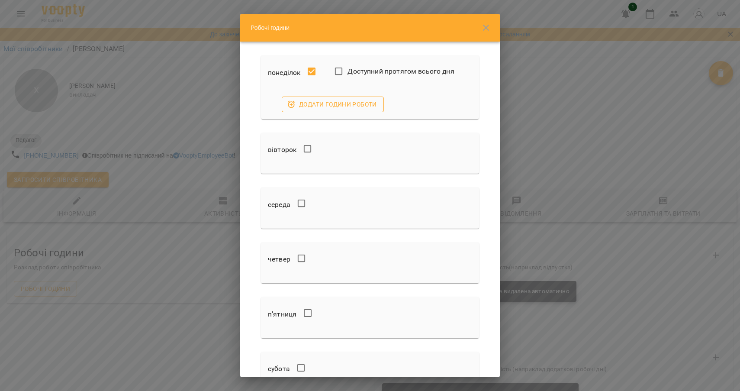
click at [338, 104] on span "Додати години роботи" at bounding box center [333, 104] width 88 height 10
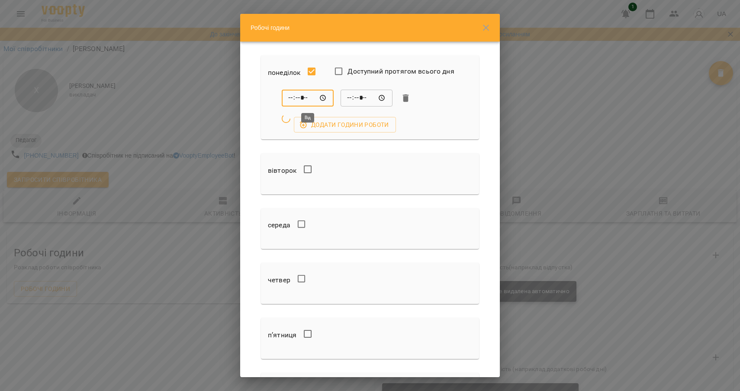
click at [319, 99] on input "*****" at bounding box center [308, 98] width 52 height 17
type input "*****"
click at [349, 97] on input "*****" at bounding box center [366, 98] width 52 height 17
type input "*****"
click at [250, 138] on form "понеділок Доступний протягом всього дня ***** ​ ***** ​ Додати години роботи ві…" at bounding box center [369, 289] width 239 height 489
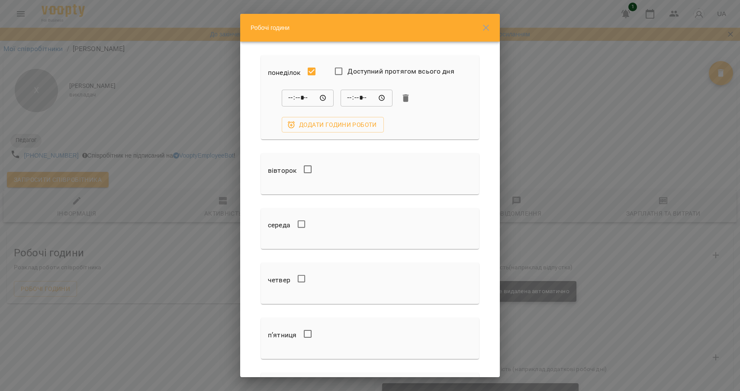
click at [292, 29] on div "Робочі години" at bounding box center [370, 28] width 260 height 28
click at [479, 375] on div "субота" at bounding box center [369, 393] width 225 height 48
click at [479, 371] on div "субота" at bounding box center [369, 393] width 225 height 48
click at [485, 350] on form "понеділок Доступний протягом всього дня ***** ​ ***** ​ Додати години роботи ві…" at bounding box center [369, 289] width 239 height 489
click at [526, 208] on div "Робочі години понеділок Доступний протягом всього дня ***** ​ ***** ​ Додати го…" at bounding box center [370, 195] width 740 height 391
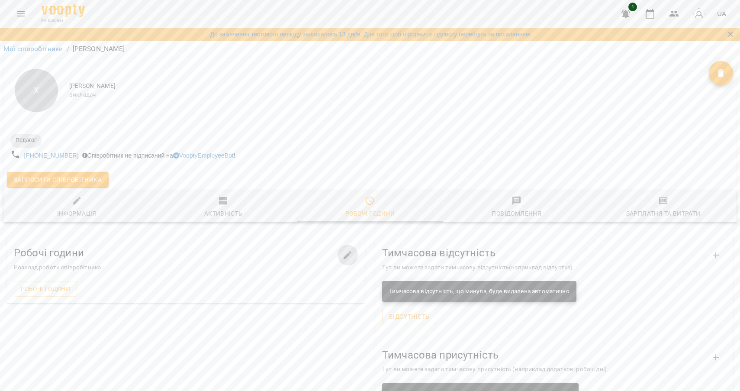
click at [345, 250] on icon "button" at bounding box center [347, 255] width 10 height 10
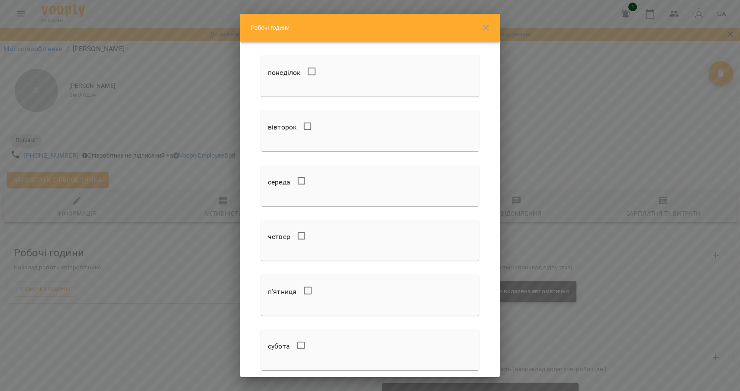
click at [187, 269] on div "Робочі години понеділок вівторок середа четвер п’ятниця субота неділя Оновити і…" at bounding box center [370, 195] width 740 height 391
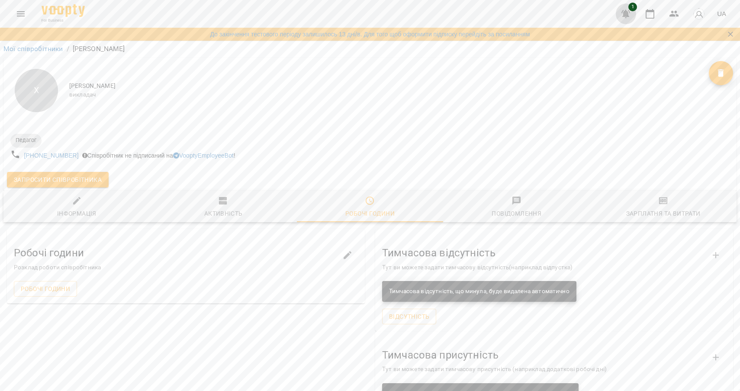
click at [627, 13] on icon "button" at bounding box center [625, 14] width 9 height 8
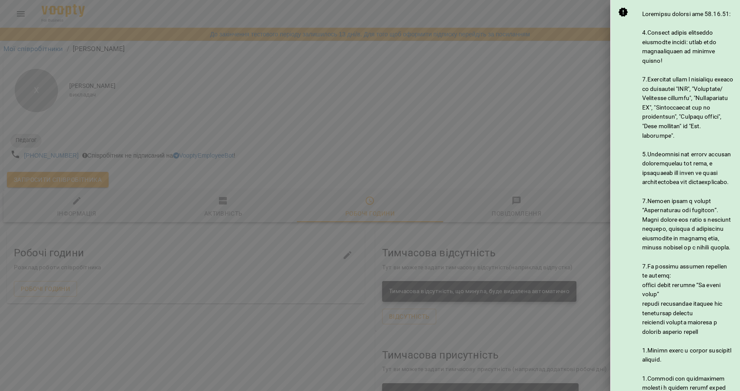
click at [557, 103] on div at bounding box center [370, 195] width 740 height 391
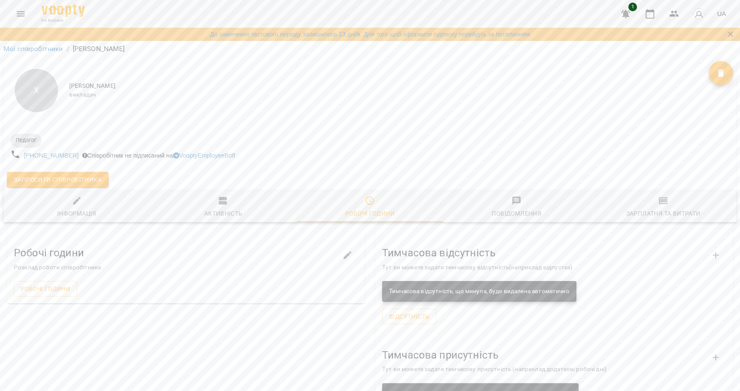
click at [623, 12] on icon "button" at bounding box center [625, 14] width 9 height 8
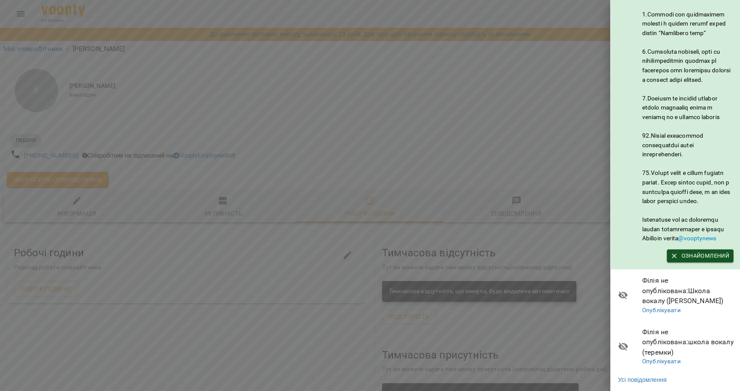
scroll to position [390, 0]
click at [690, 260] on span "Ознайомлений" at bounding box center [700, 256] width 58 height 10
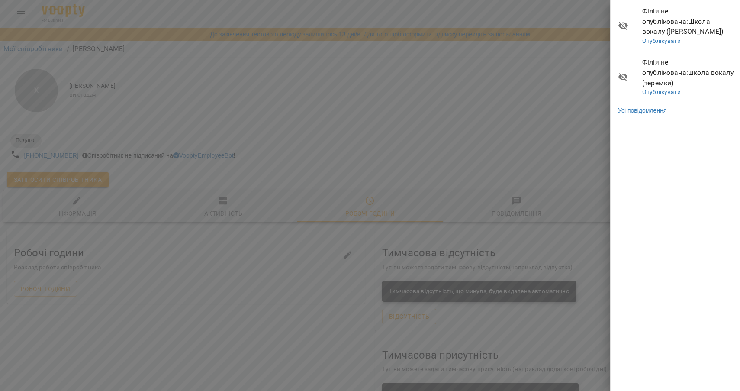
scroll to position [0, 0]
click at [666, 37] on link "Опублікувати" at bounding box center [661, 40] width 38 height 7
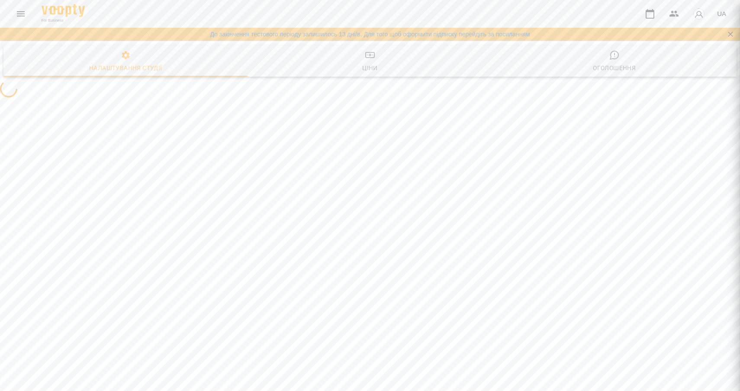
select select "**"
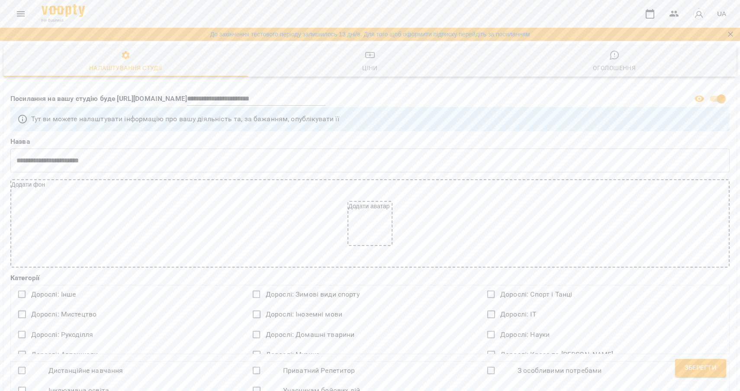
click at [686, 366] on span "Зберегти" at bounding box center [700, 367] width 32 height 11
select select "**"
click at [26, 15] on button "Menu" at bounding box center [20, 13] width 21 height 21
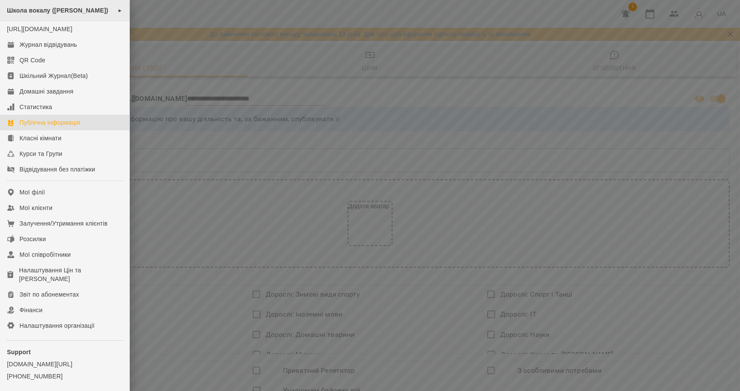
click at [44, 8] on span "Школа вокалу ([PERSON_NAME])" at bounding box center [57, 10] width 101 height 7
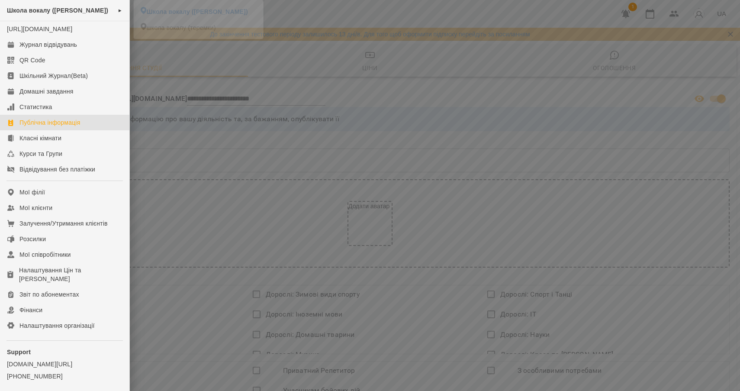
click at [632, 15] on div at bounding box center [370, 195] width 740 height 391
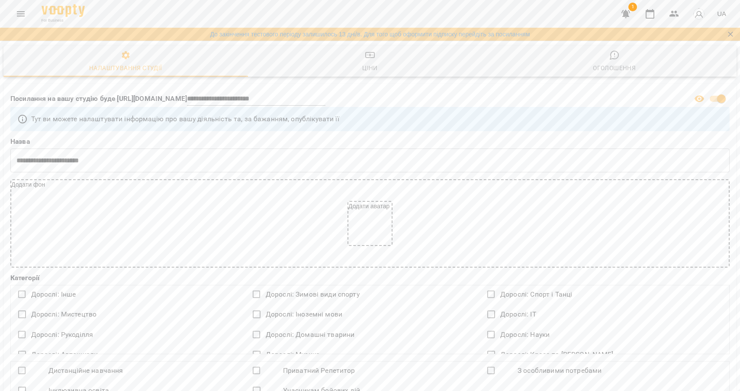
click at [619, 13] on button "button" at bounding box center [625, 13] width 21 height 21
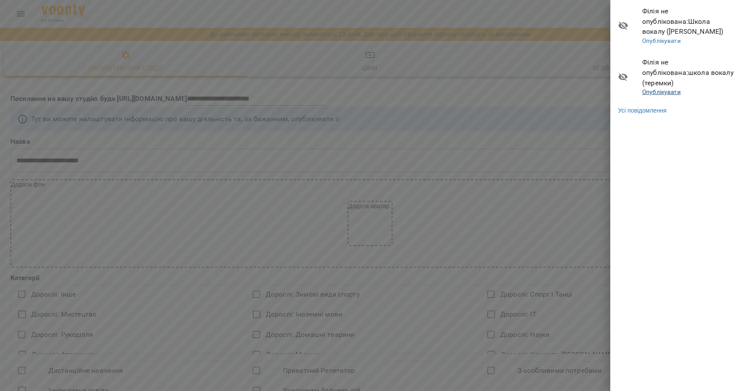
click at [661, 88] on link "Опублікувати" at bounding box center [661, 91] width 38 height 7
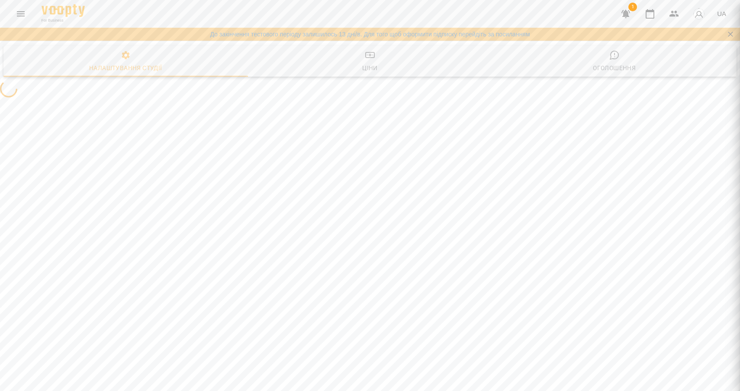
select select "**"
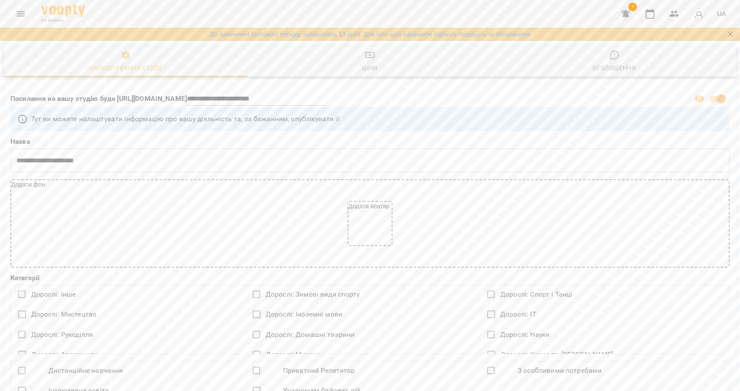
click at [362, 53] on span "Ціни" at bounding box center [370, 61] width 234 height 23
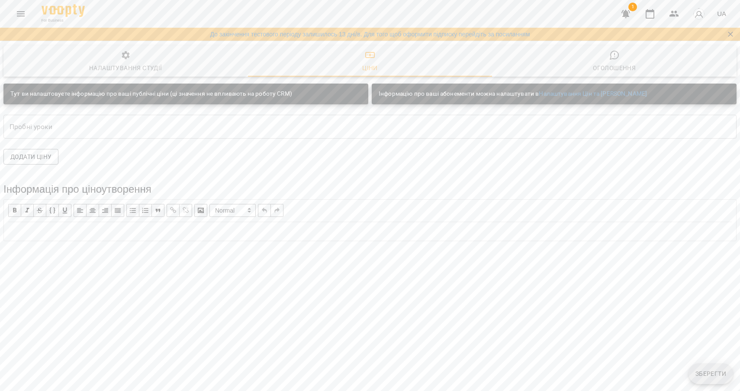
click at [94, 128] on textarea at bounding box center [370, 126] width 721 height 8
type textarea "***"
click at [40, 160] on span "Додати ціну" at bounding box center [30, 156] width 41 height 10
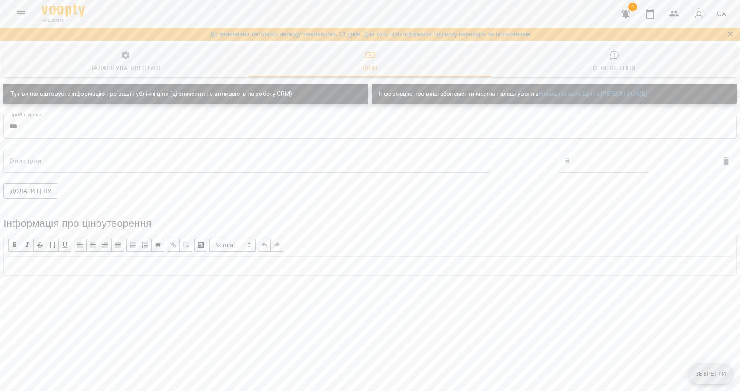
click at [575, 164] on input "number" at bounding box center [611, 161] width 74 height 24
type input "***"
click at [551, 197] on div "Додати ціну" at bounding box center [369, 191] width 743 height 26
click at [326, 126] on textarea "***" at bounding box center [370, 126] width 721 height 8
type textarea "*"
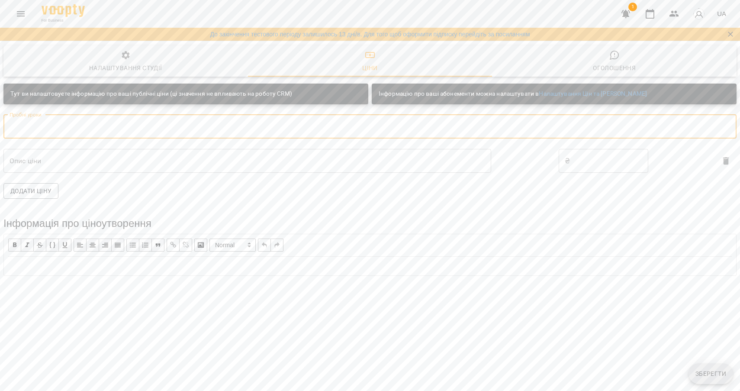
click at [378, 218] on h3 "Інформація про ціноутворення" at bounding box center [369, 223] width 733 height 11
click at [627, 10] on icon "button" at bounding box center [625, 14] width 9 height 8
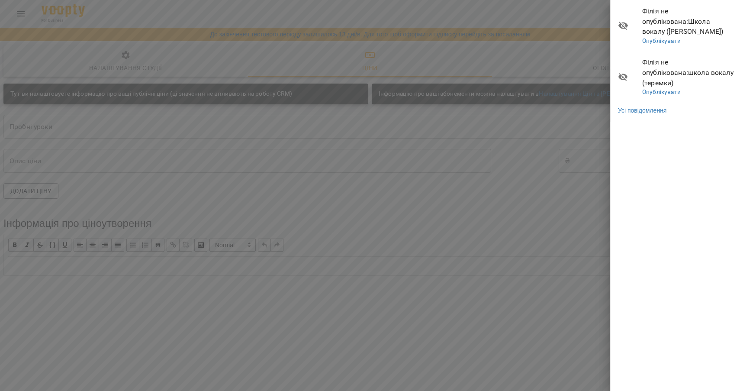
click at [132, 22] on div at bounding box center [370, 195] width 740 height 391
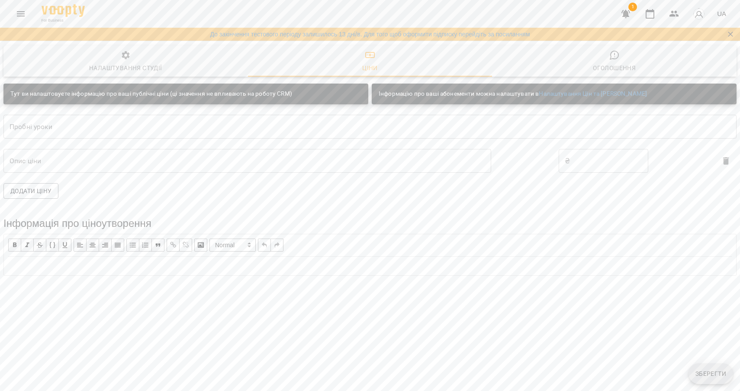
click at [17, 16] on icon "Menu" at bounding box center [21, 13] width 8 height 5
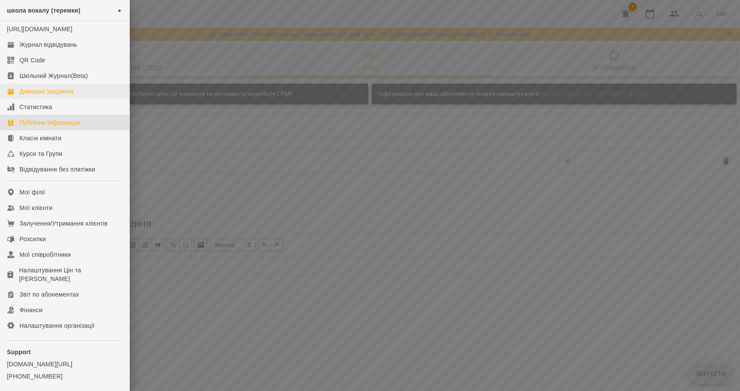
click at [25, 96] on div "Домашні завдання" at bounding box center [46, 91] width 54 height 9
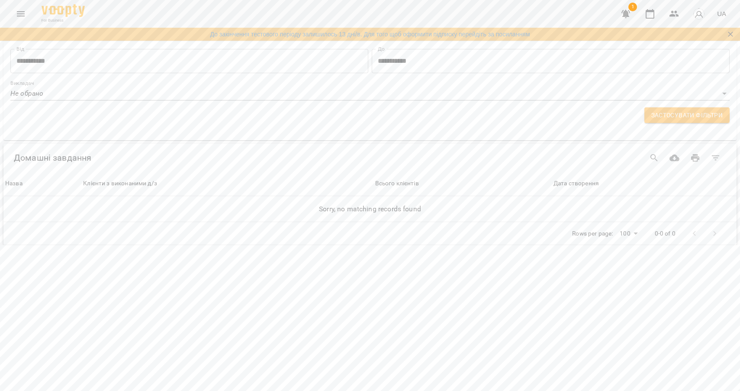
click at [16, 8] on button "Menu" at bounding box center [20, 13] width 21 height 21
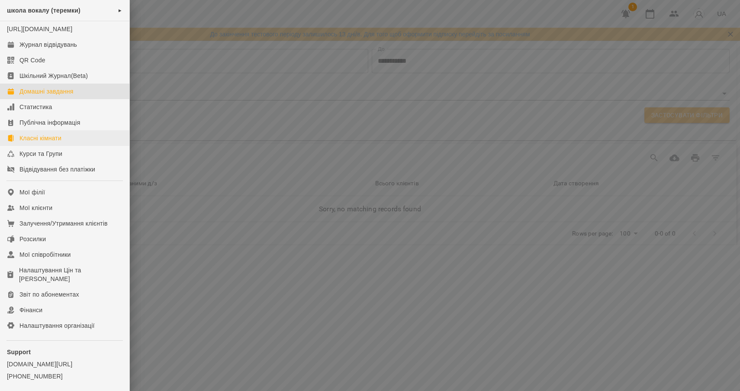
click at [28, 142] on div "Класні кімнати" at bounding box center [40, 138] width 42 height 9
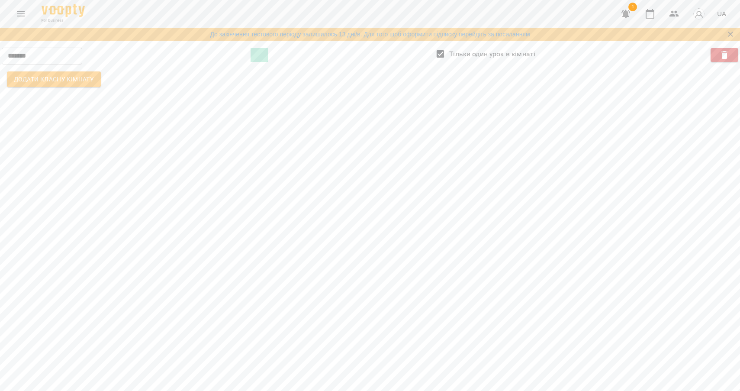
click at [263, 55] on span at bounding box center [258, 55] width 17 height 14
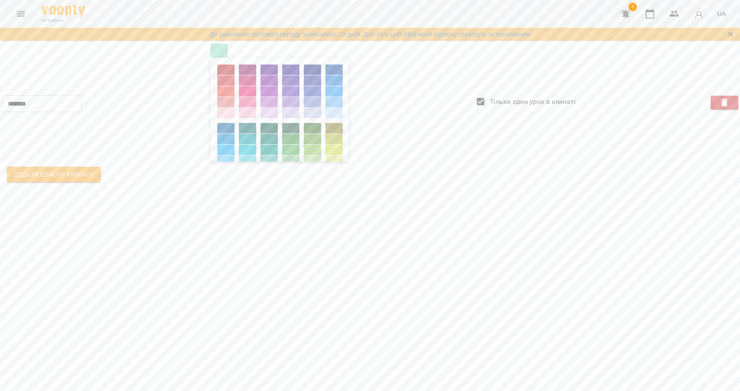
click at [229, 189] on div "******* ​ Тільки один урок в кімнаті Додати класну кімнату" at bounding box center [370, 115] width 740 height 147
click at [72, 13] on img at bounding box center [63, 10] width 43 height 13
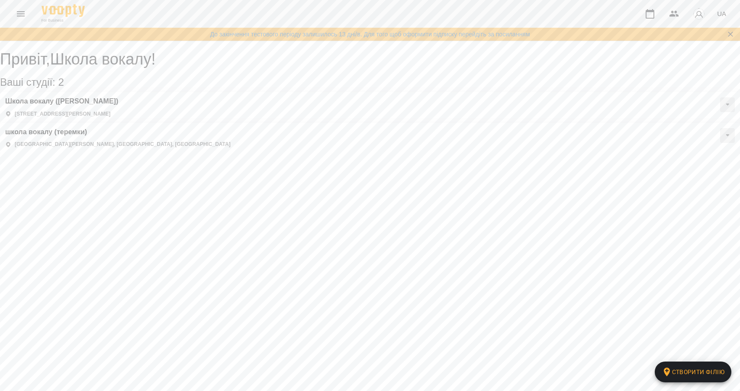
click at [16, 16] on icon "Menu" at bounding box center [21, 14] width 10 height 10
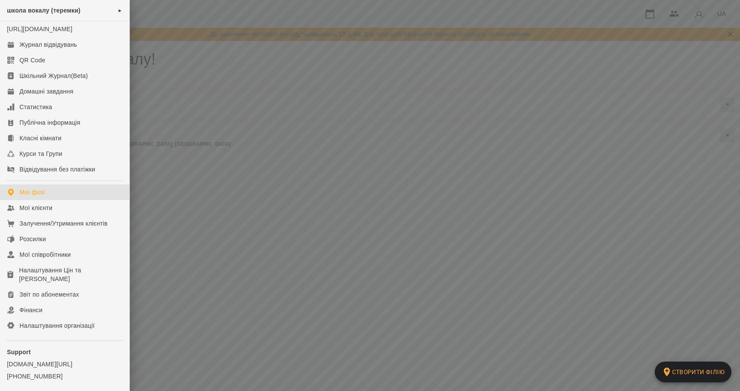
click at [179, 200] on div at bounding box center [370, 195] width 740 height 391
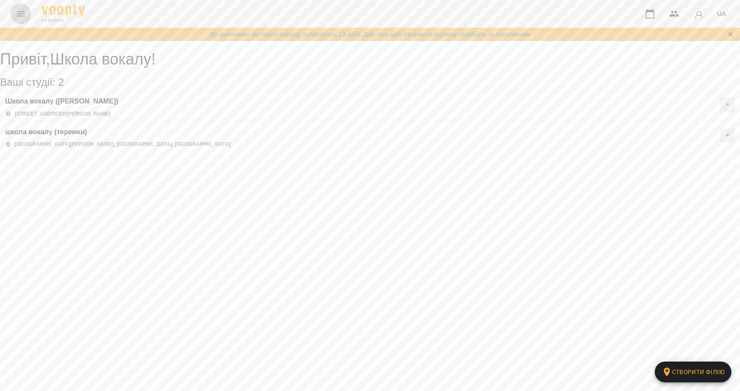
click at [26, 14] on button "Menu" at bounding box center [20, 13] width 21 height 21
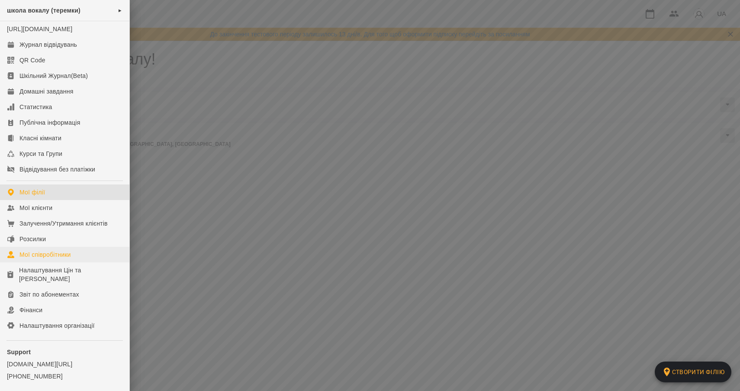
click at [31, 259] on div "Мої співробітники" at bounding box center [44, 254] width 51 height 9
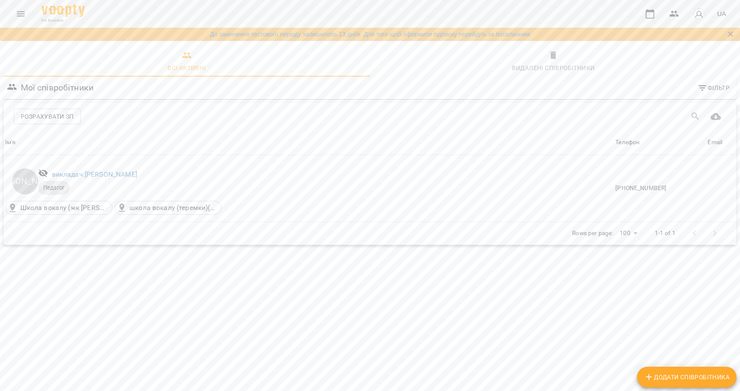
click at [19, 11] on icon "Menu" at bounding box center [21, 14] width 10 height 10
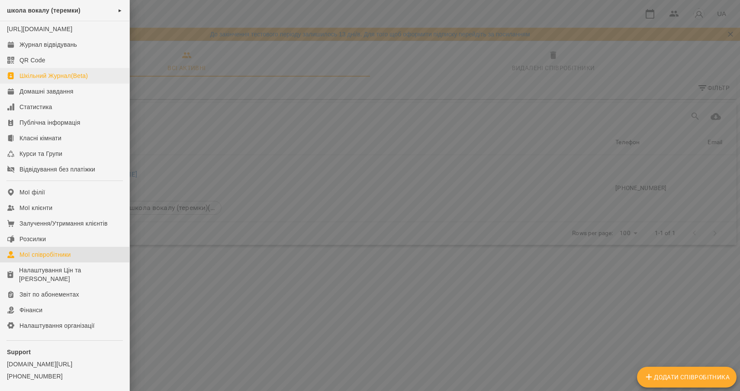
click at [50, 80] on div "Шкільний Журнал(Beta)" at bounding box center [53, 75] width 68 height 9
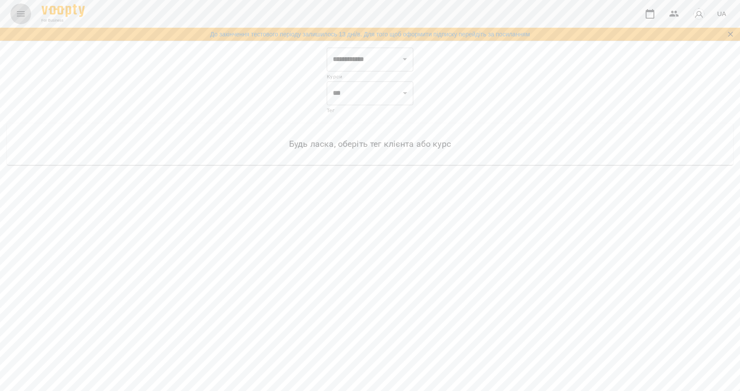
click at [20, 13] on icon "Menu" at bounding box center [21, 14] width 10 height 10
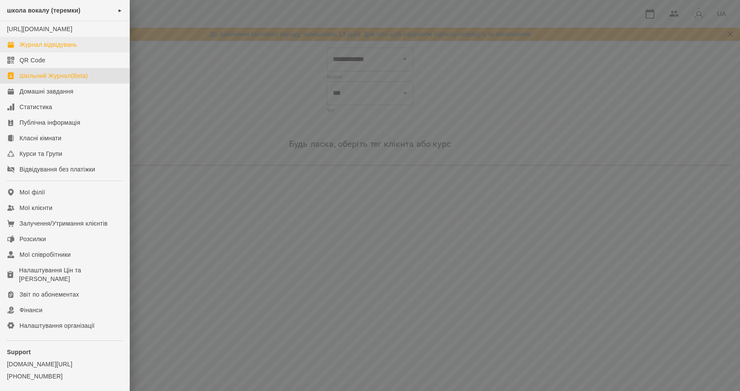
click at [27, 49] on div "Журнал відвідувань" at bounding box center [48, 44] width 58 height 9
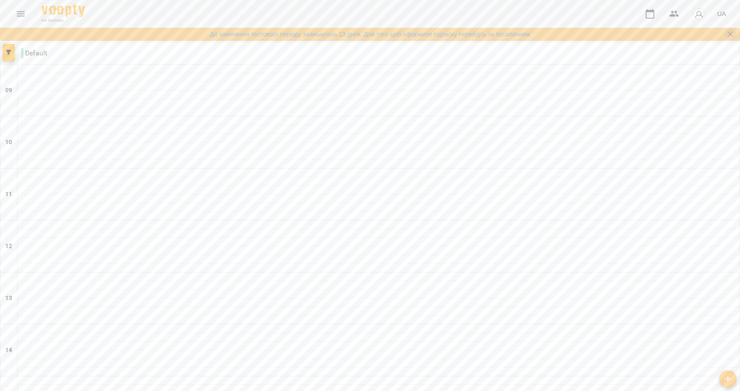
click at [729, 32] on icon "Закрити сповіщення" at bounding box center [730, 34] width 9 height 9
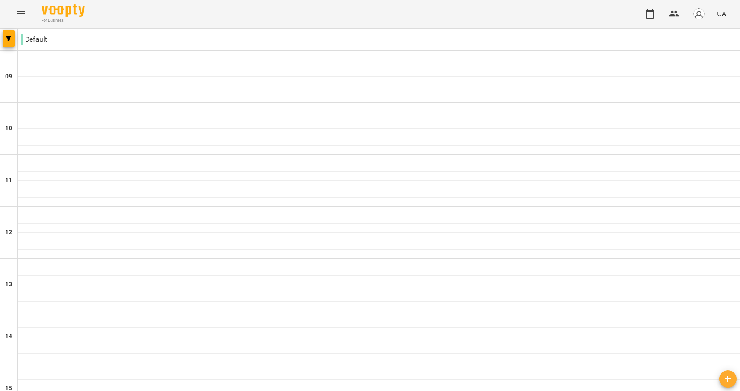
click at [726, 382] on icon "button" at bounding box center [727, 378] width 10 height 10
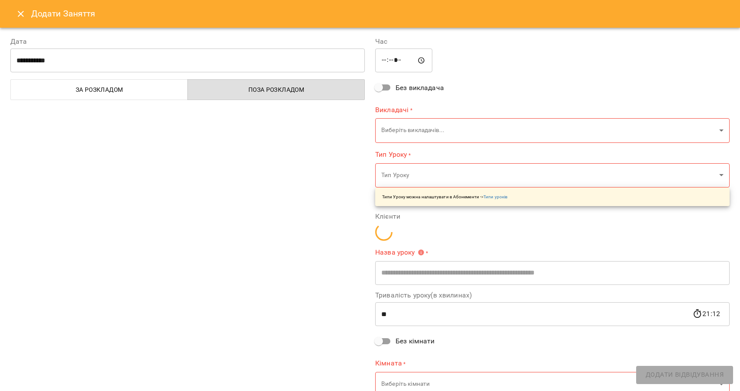
type input "*****"
type input "**********"
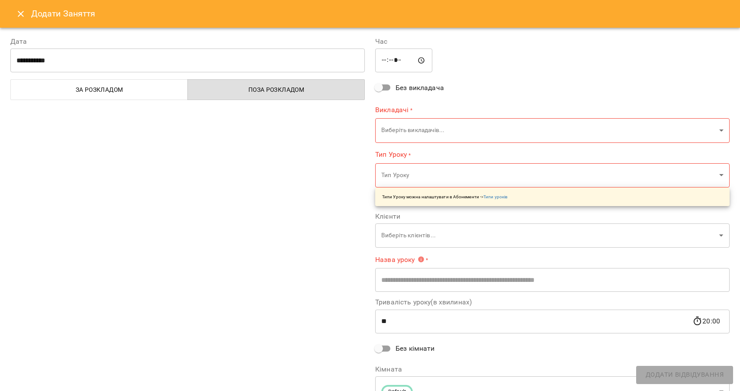
click at [490, 131] on body "**********" at bounding box center [370, 365] width 740 height 731
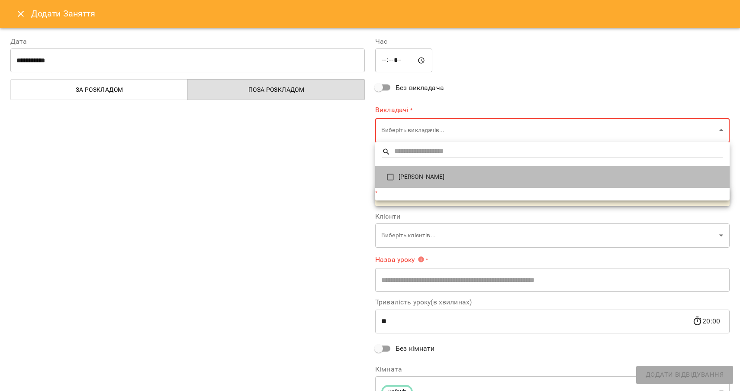
click at [423, 177] on span "[PERSON_NAME]" at bounding box center [560, 177] width 324 height 9
type input "**********"
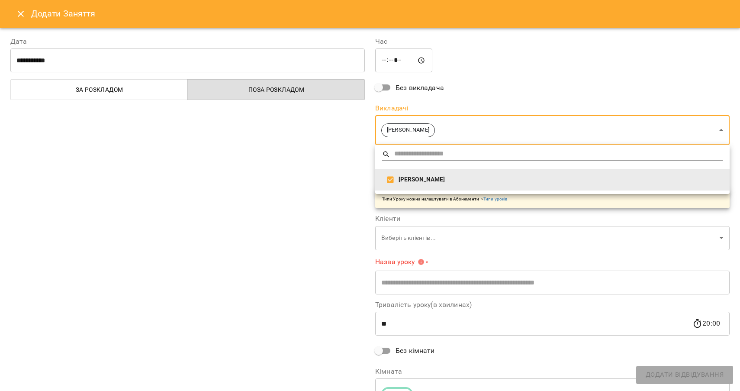
click at [353, 197] on div at bounding box center [370, 195] width 740 height 391
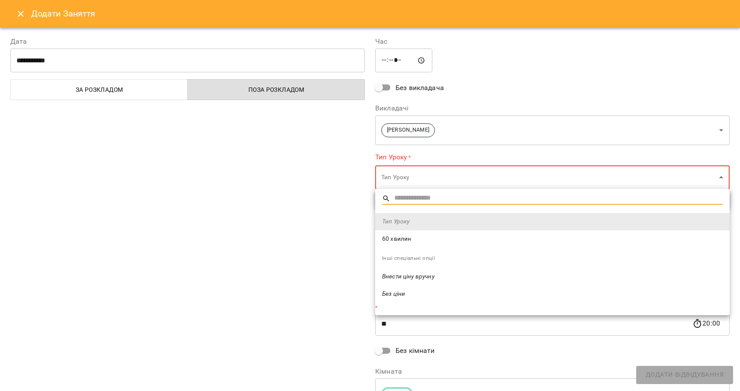
click at [406, 177] on body "**********" at bounding box center [370, 365] width 740 height 731
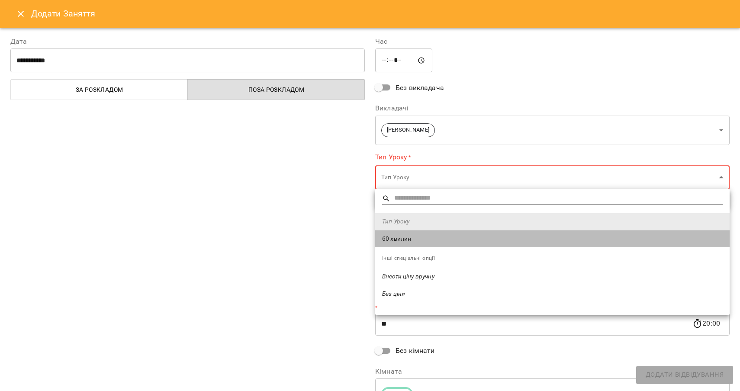
click at [399, 240] on span "60 хвилин" at bounding box center [552, 238] width 340 height 9
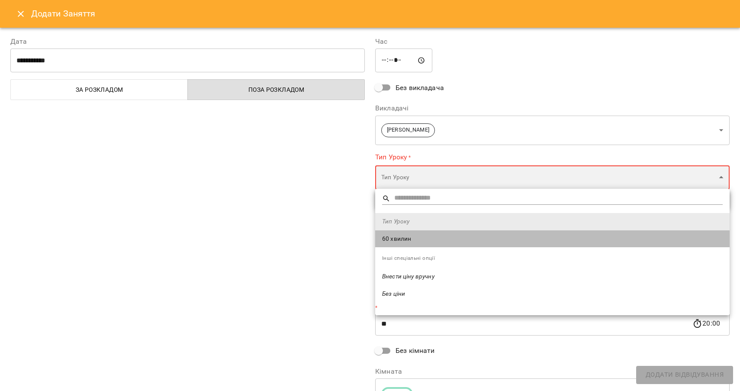
type input "*********"
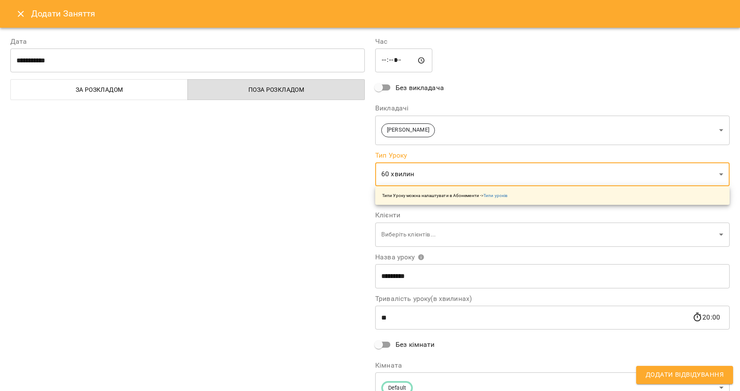
click at [22, 11] on icon "Close" at bounding box center [21, 14] width 10 height 10
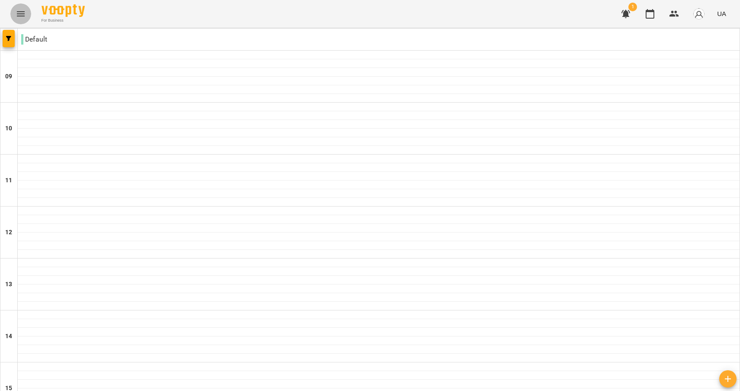
click at [17, 10] on icon "Menu" at bounding box center [21, 14] width 10 height 10
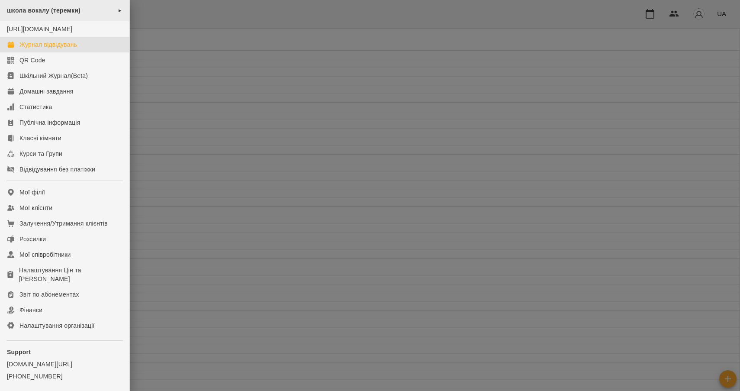
click at [71, 12] on span "школа вокалу (теремки)" at bounding box center [44, 10] width 74 height 7
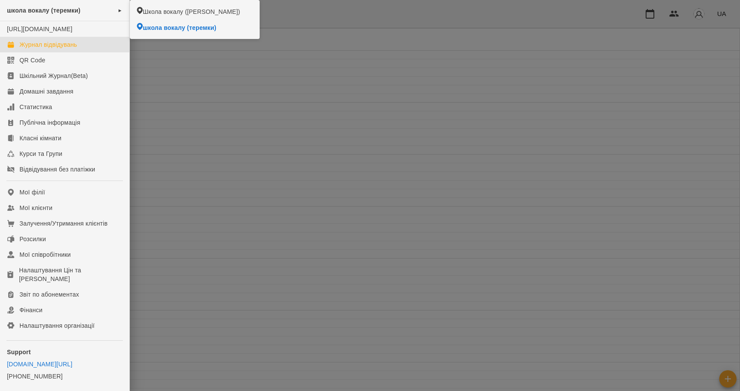
click at [33, 368] on link "[DOMAIN_NAME][URL]" at bounding box center [64, 363] width 115 height 9
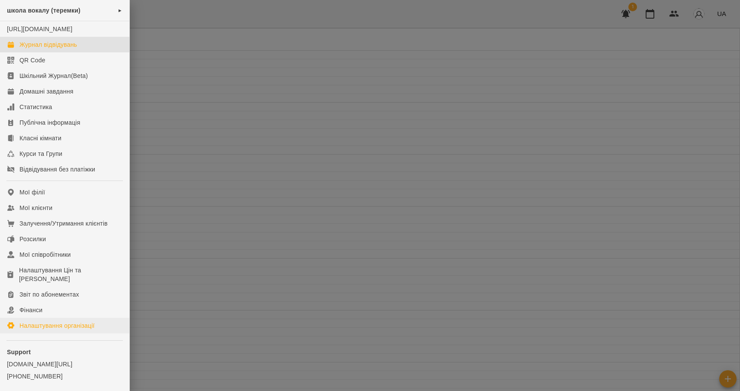
click at [55, 330] on div "Налаштування організації" at bounding box center [56, 325] width 75 height 9
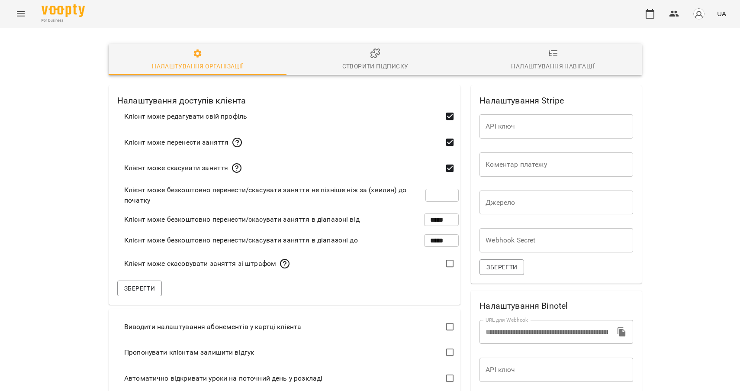
click at [59, 14] on img at bounding box center [63, 10] width 43 height 13
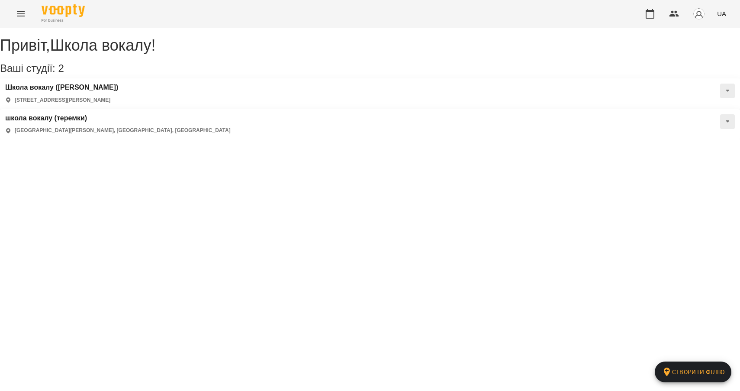
click at [231, 114] on div "школа вокалу (теремки) [GEOGRAPHIC_DATA][PERSON_NAME], [GEOGRAPHIC_DATA], [GEOG…" at bounding box center [117, 124] width 225 height 20
click at [231, 114] on h3 "школа вокалу (теремки)" at bounding box center [117, 118] width 225 height 8
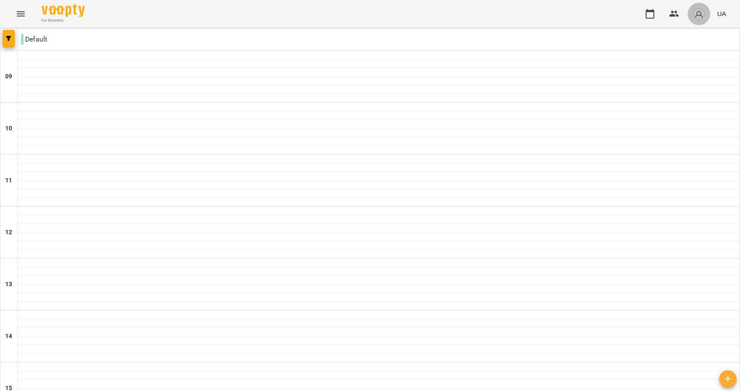
click at [698, 13] on img "button" at bounding box center [699, 14] width 12 height 12
click at [686, 32] on span "Школа вокалу" at bounding box center [702, 33] width 55 height 10
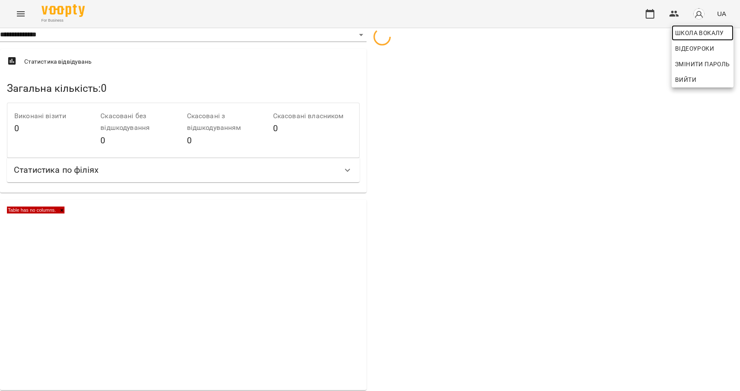
select select "**"
select select "**********"
select select "***"
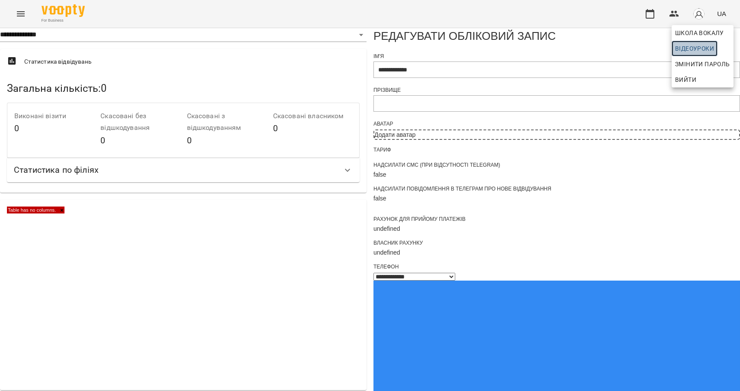
click at [693, 49] on span "Відеоуроки" at bounding box center [694, 48] width 39 height 10
click at [86, 226] on div at bounding box center [370, 195] width 740 height 391
click at [58, 10] on img at bounding box center [63, 10] width 43 height 13
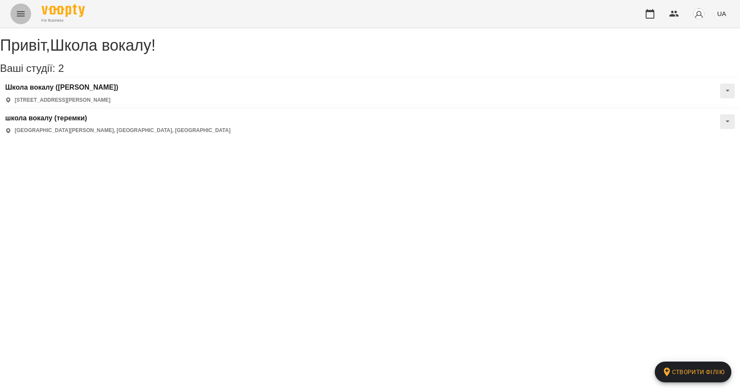
click at [18, 17] on icon "Menu" at bounding box center [21, 14] width 10 height 10
